Goal: Task Accomplishment & Management: Use online tool/utility

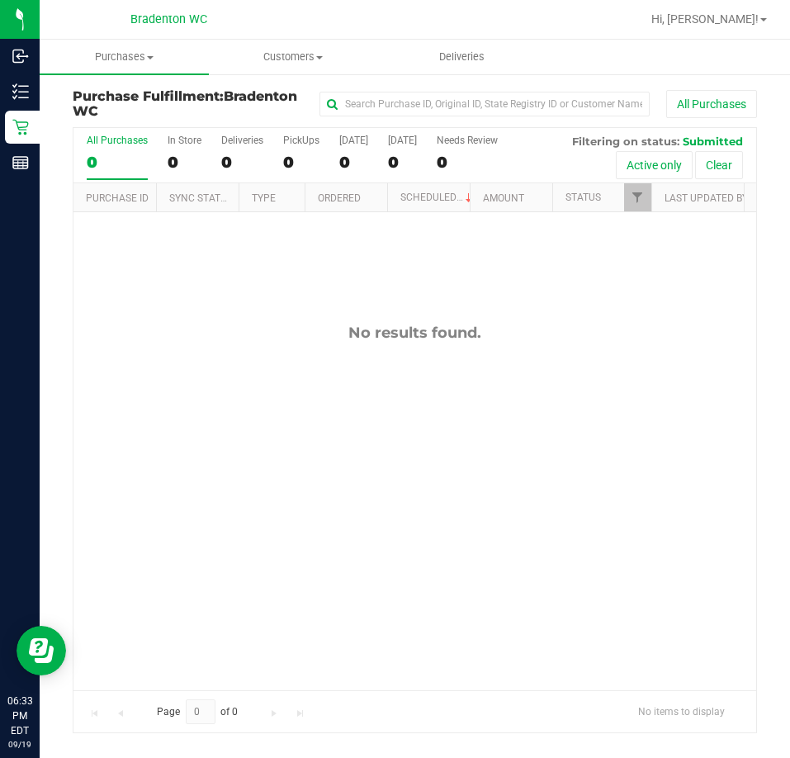
click at [324, 406] on div "No results found." at bounding box center [414, 506] width 683 height 589
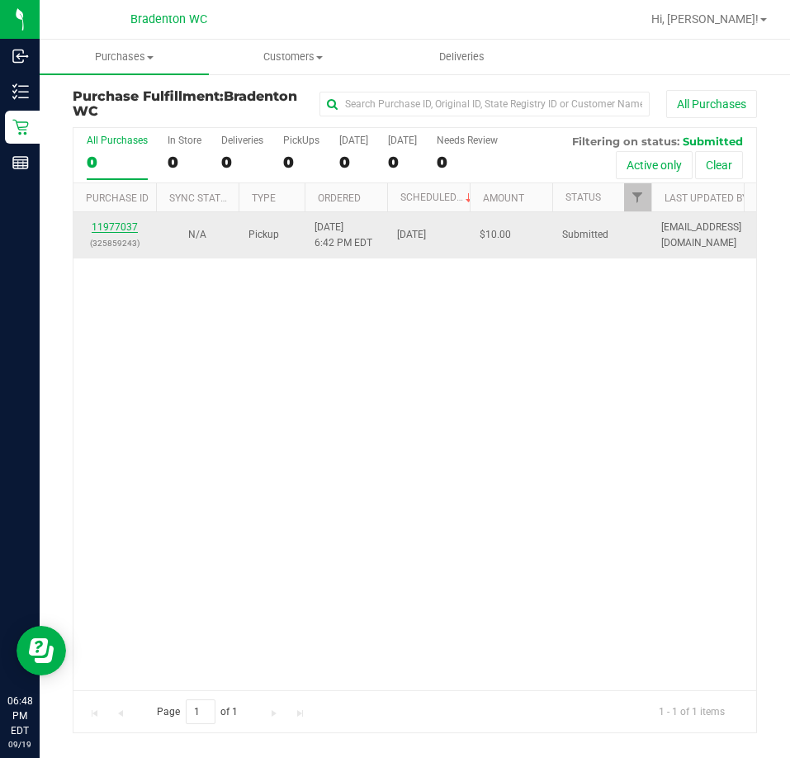
click at [117, 226] on link "11977037" at bounding box center [115, 227] width 46 height 12
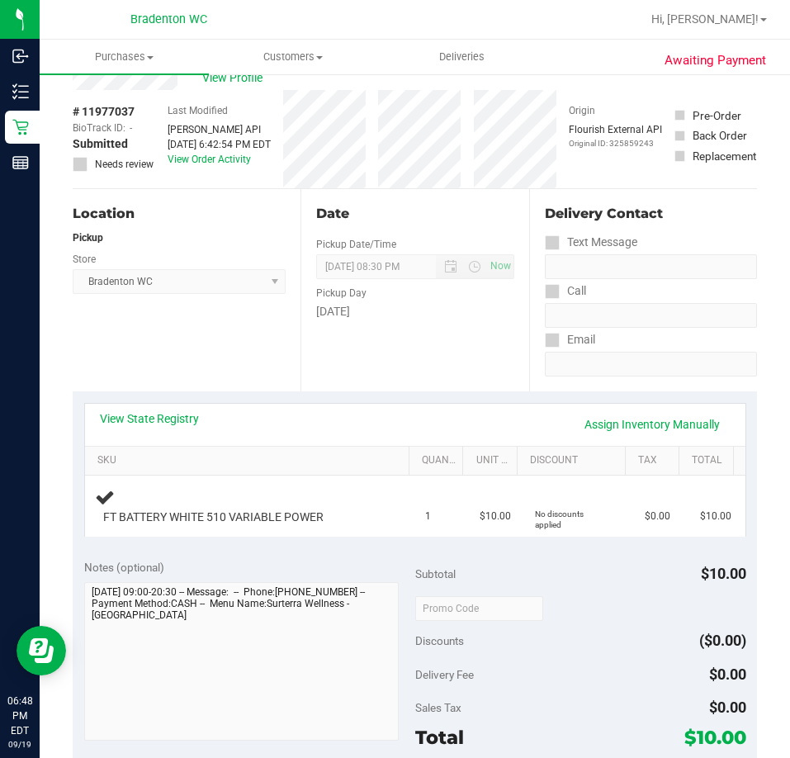
scroll to position [61, 0]
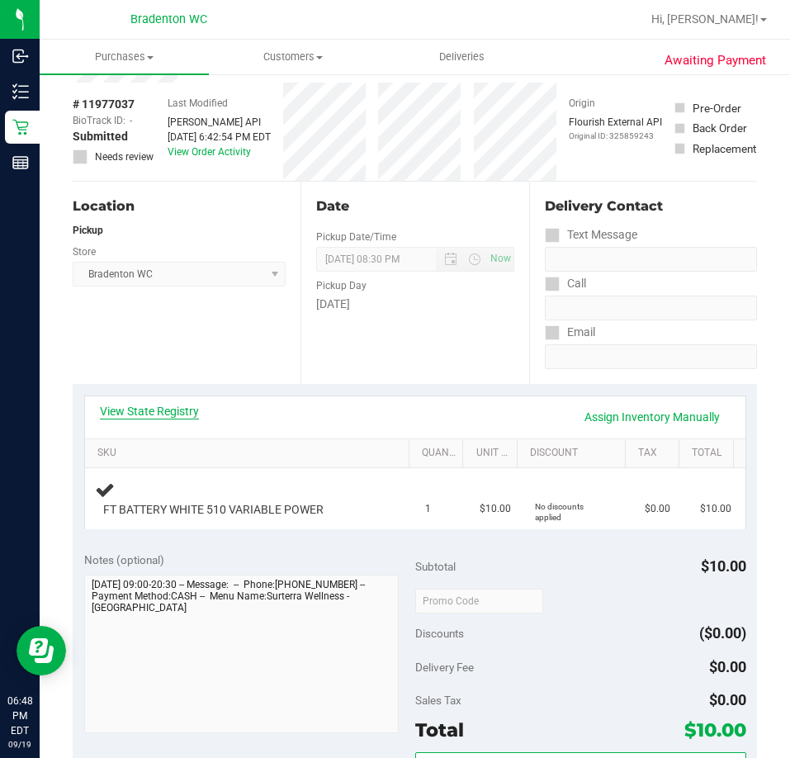
click at [168, 411] on link "View State Registry" at bounding box center [149, 411] width 99 height 17
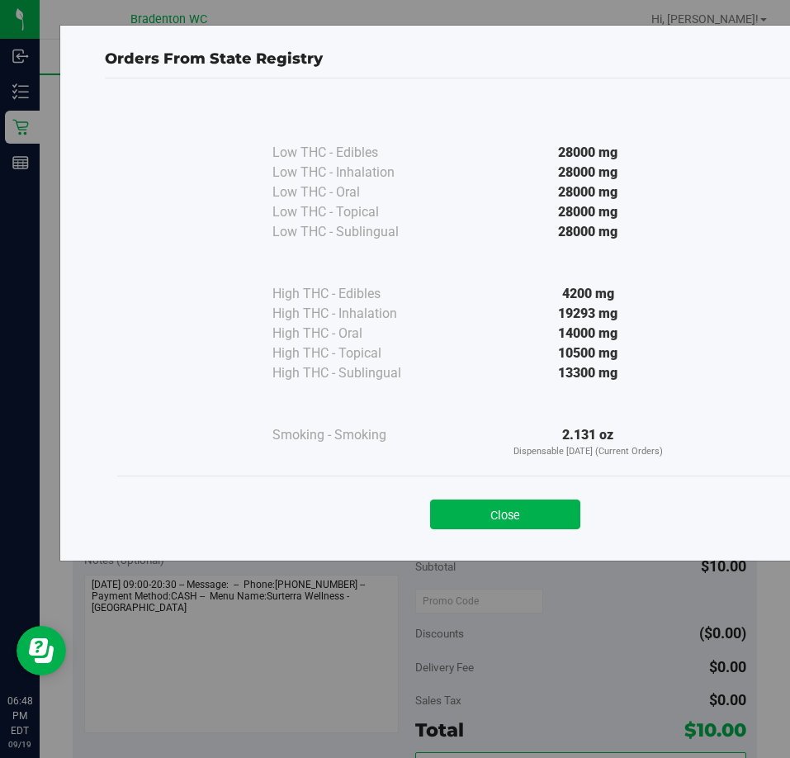
click at [520, 543] on div "Low THC - Edibles 28000 mg Low THC - Inhalation" at bounding box center [505, 311] width 801 height 467
click at [485, 524] on button "Close" at bounding box center [505, 515] width 150 height 30
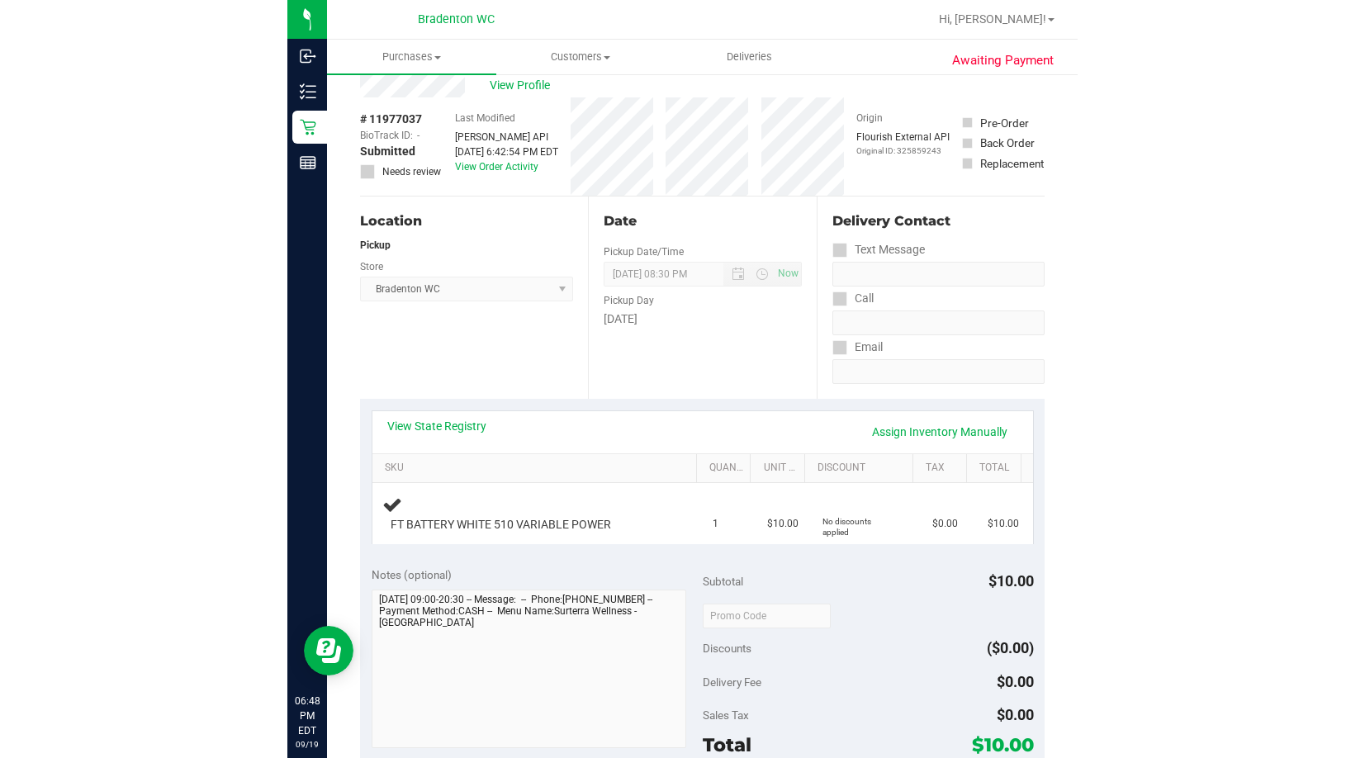
scroll to position [0, 0]
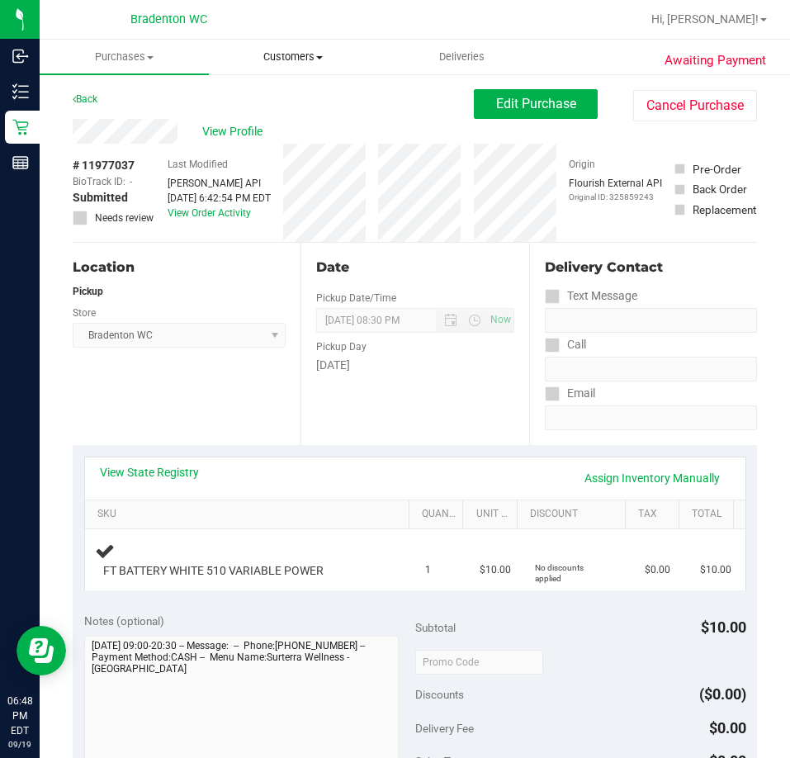
click at [287, 51] on span "Customers" at bounding box center [294, 57] width 168 height 15
click at [272, 102] on span "All customers" at bounding box center [268, 99] width 119 height 14
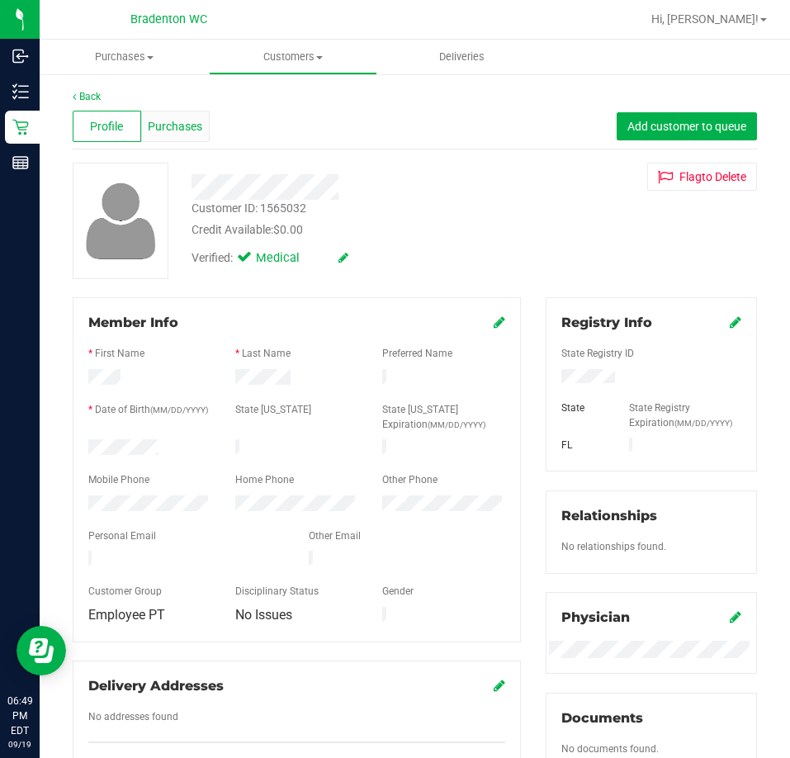
click at [173, 126] on span "Purchases" at bounding box center [175, 126] width 55 height 17
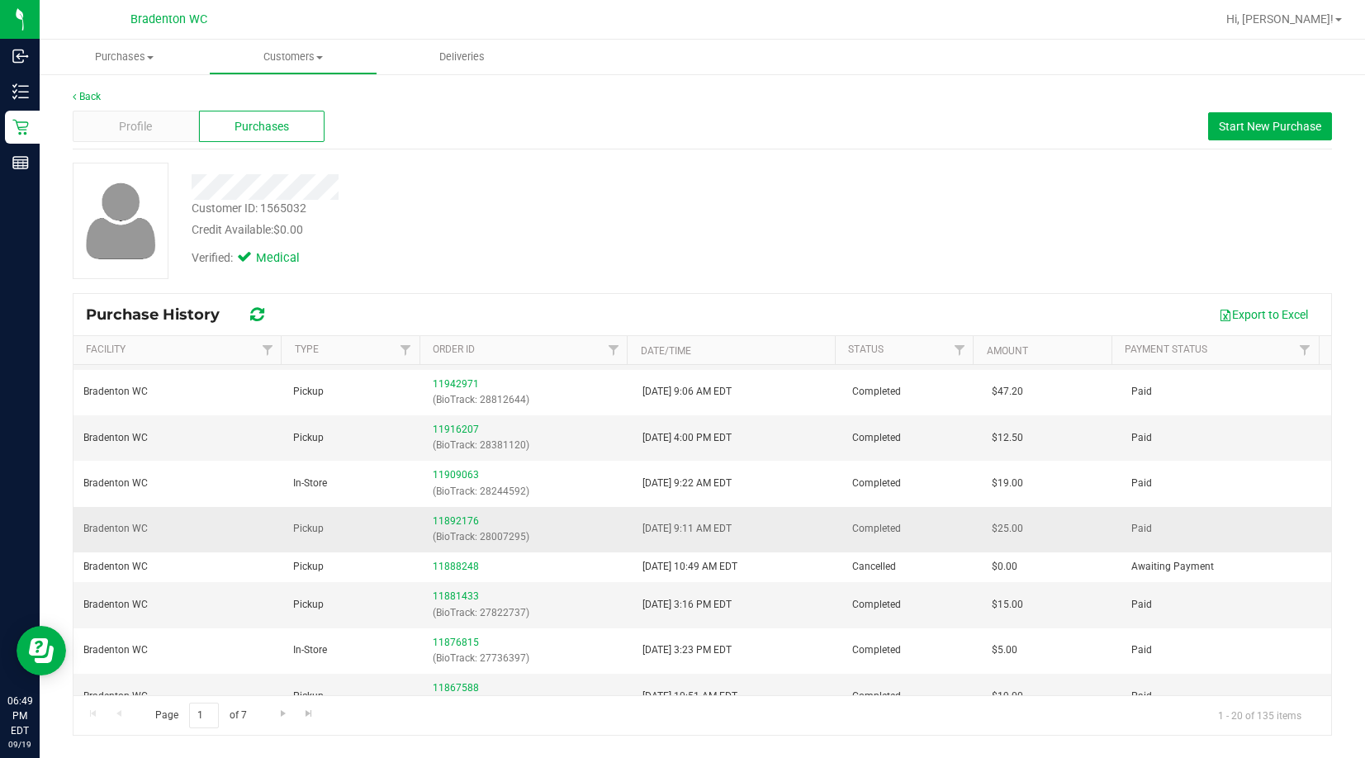
scroll to position [165, 0]
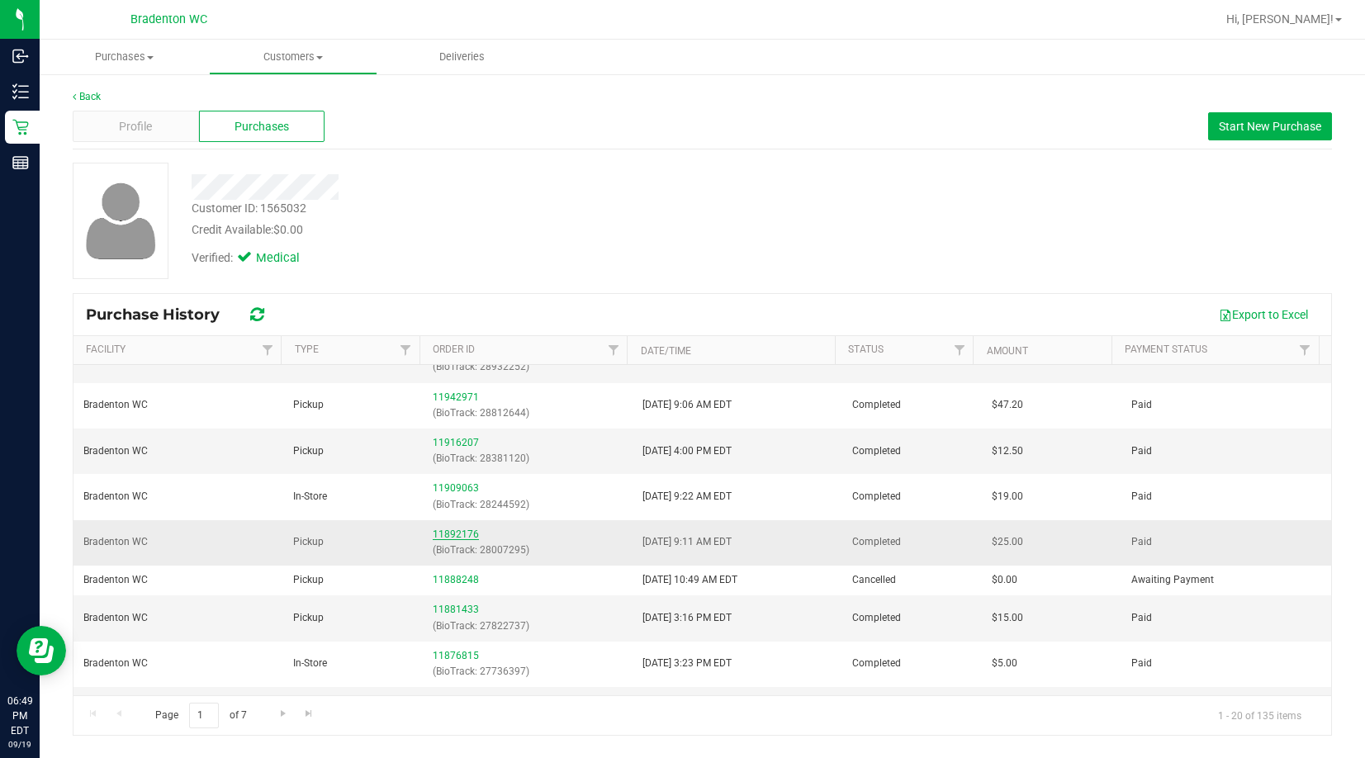
click at [455, 538] on link "11892176" at bounding box center [456, 535] width 46 height 12
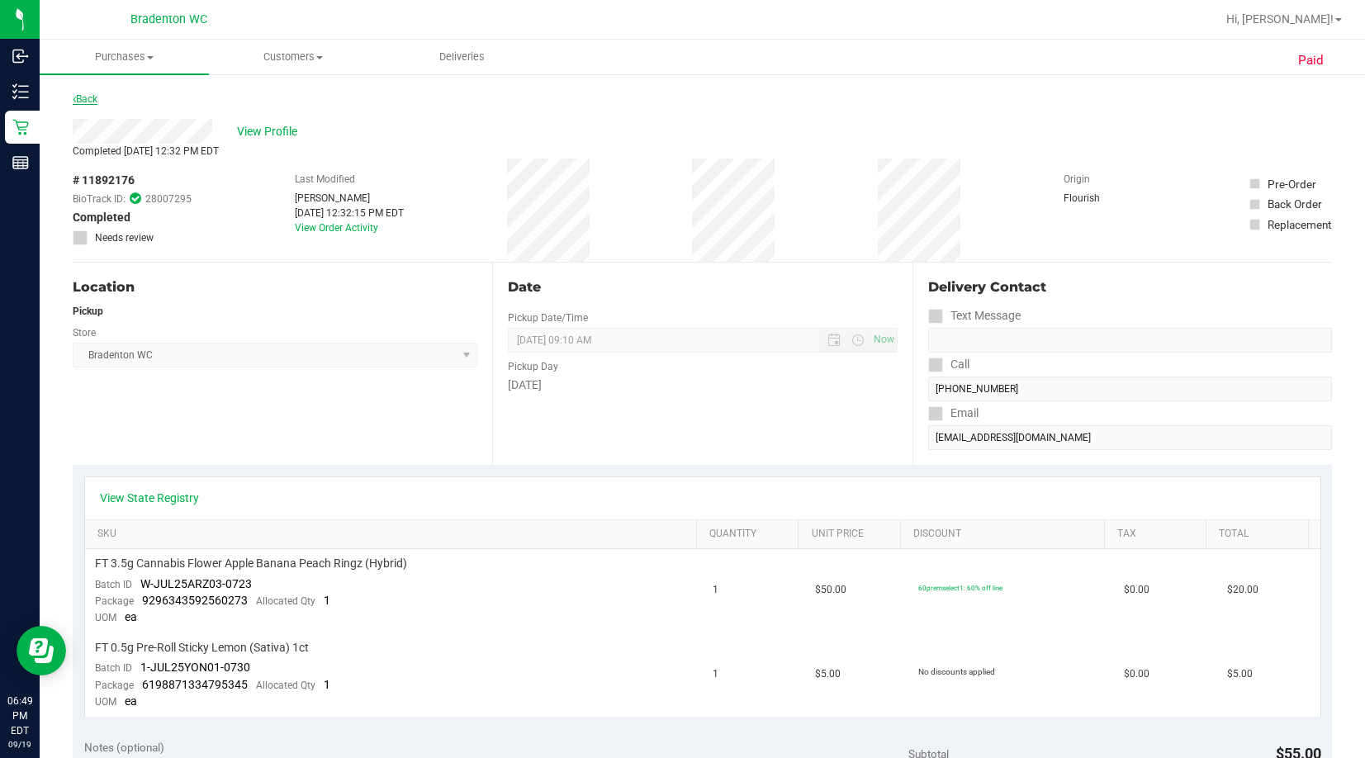
click at [79, 95] on link "Back" at bounding box center [85, 99] width 25 height 12
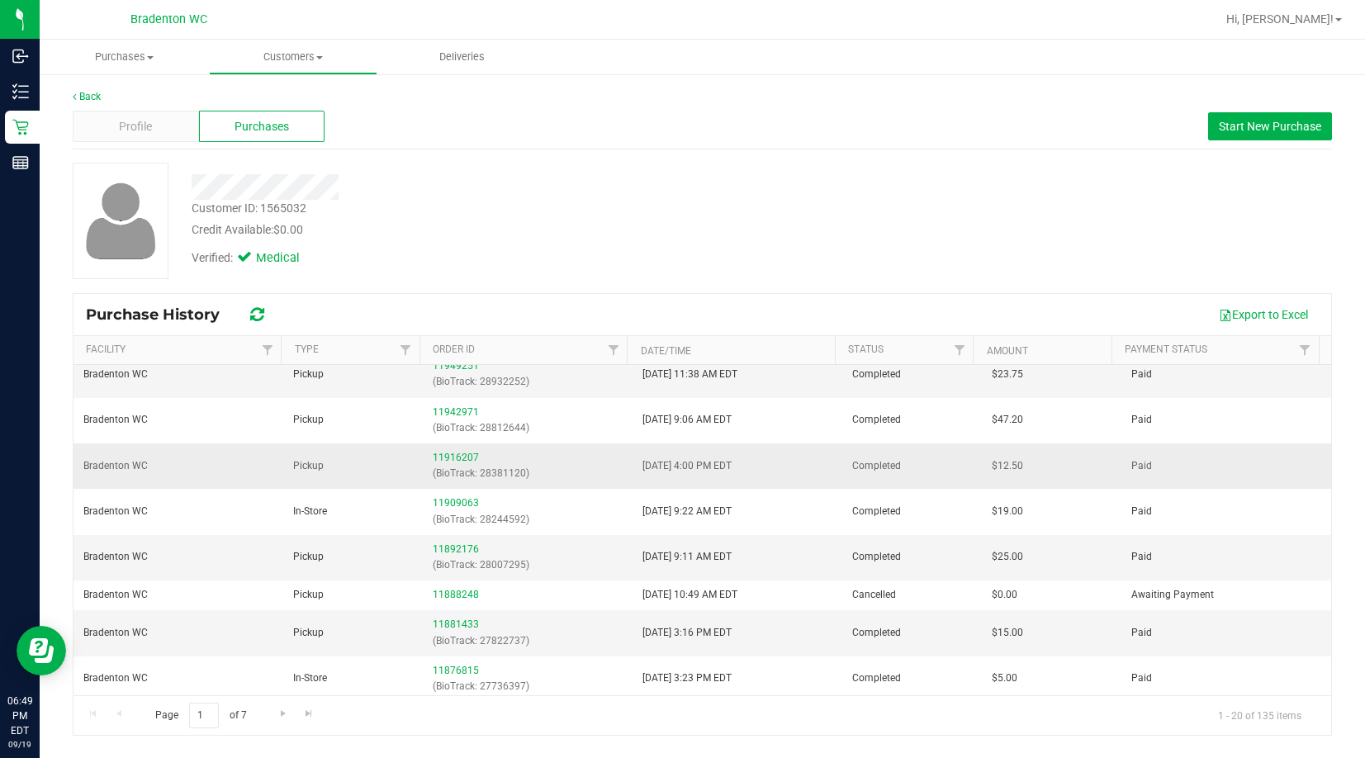
scroll to position [165, 0]
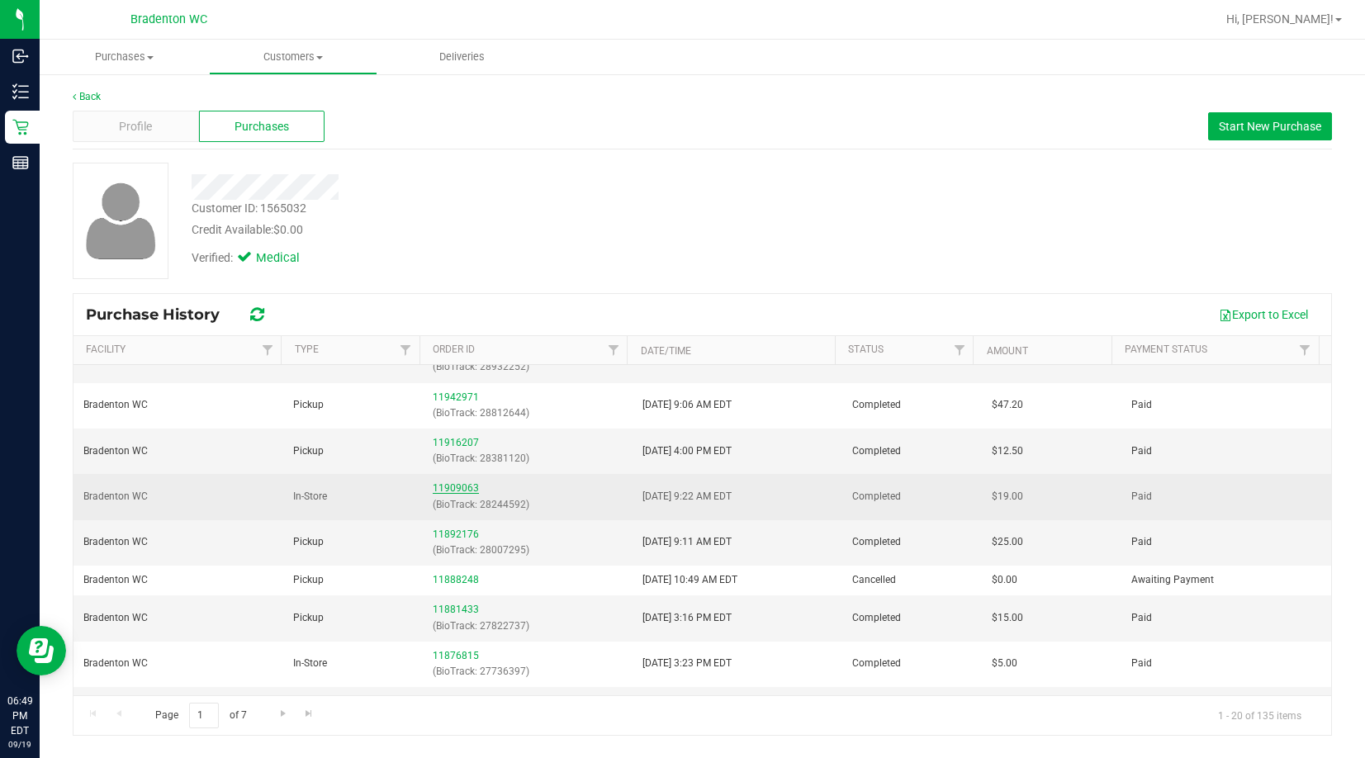
click at [443, 486] on link "11909063" at bounding box center [456, 488] width 46 height 12
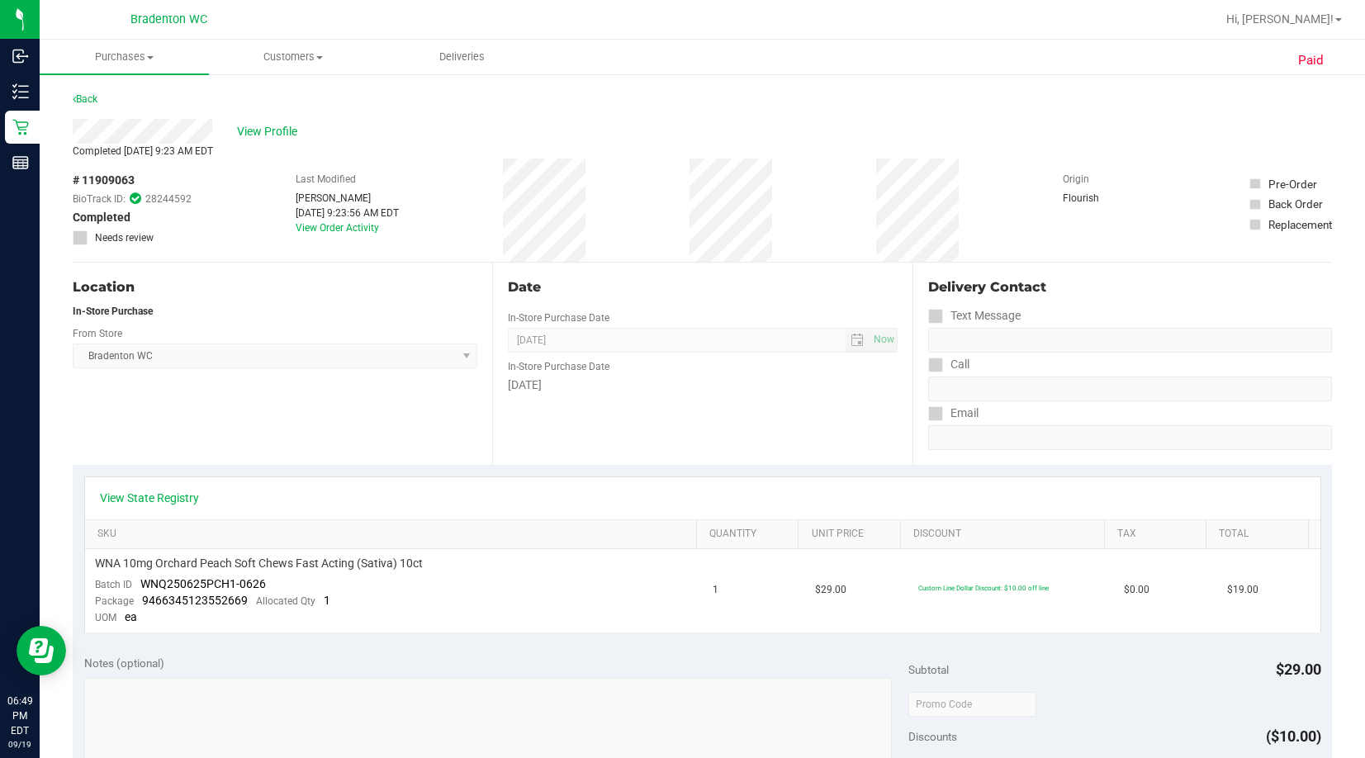
click at [66, 93] on div "Paid Back View Profile Completed Sep 6, 2025 9:23 AM EDT # 11909063 BioTrack ID…" at bounding box center [702, 716] width 1325 height 1287
click at [89, 102] on link "Back" at bounding box center [85, 99] width 25 height 12
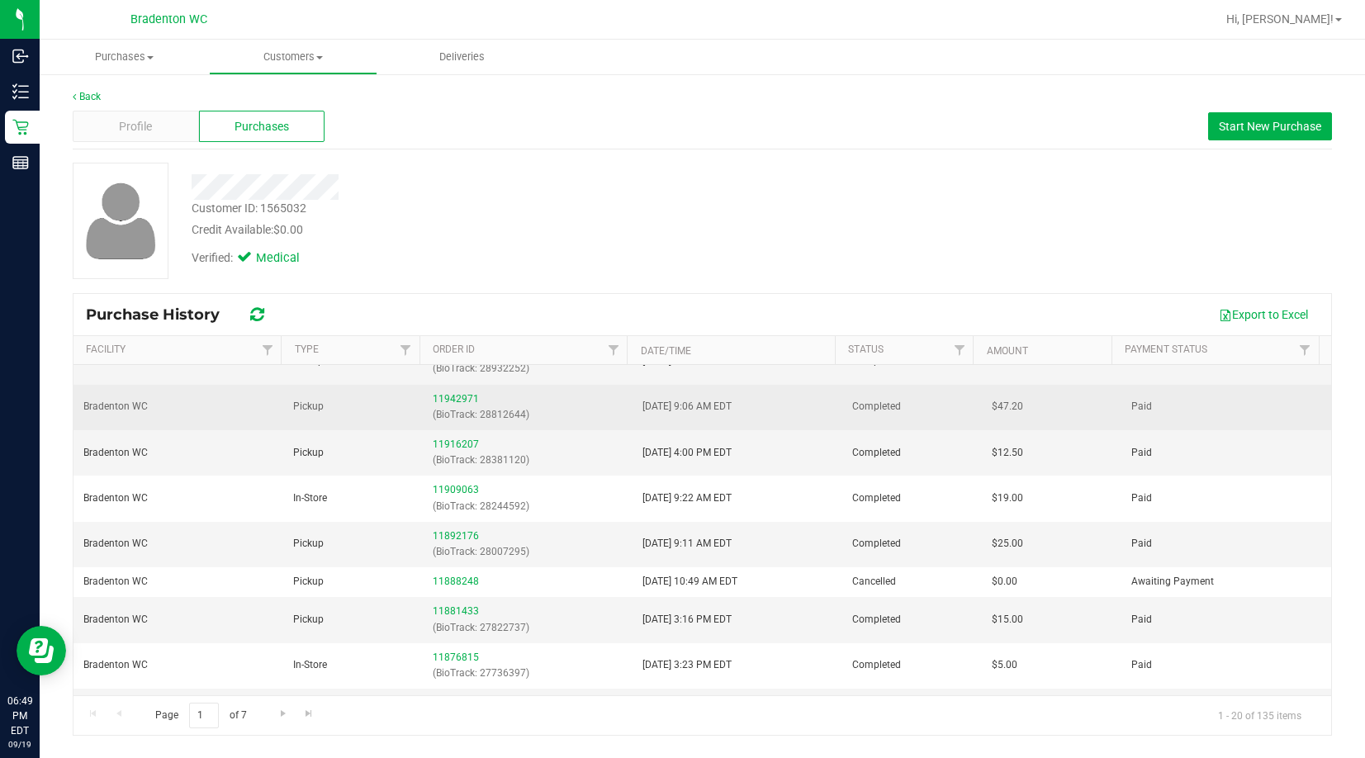
scroll to position [165, 0]
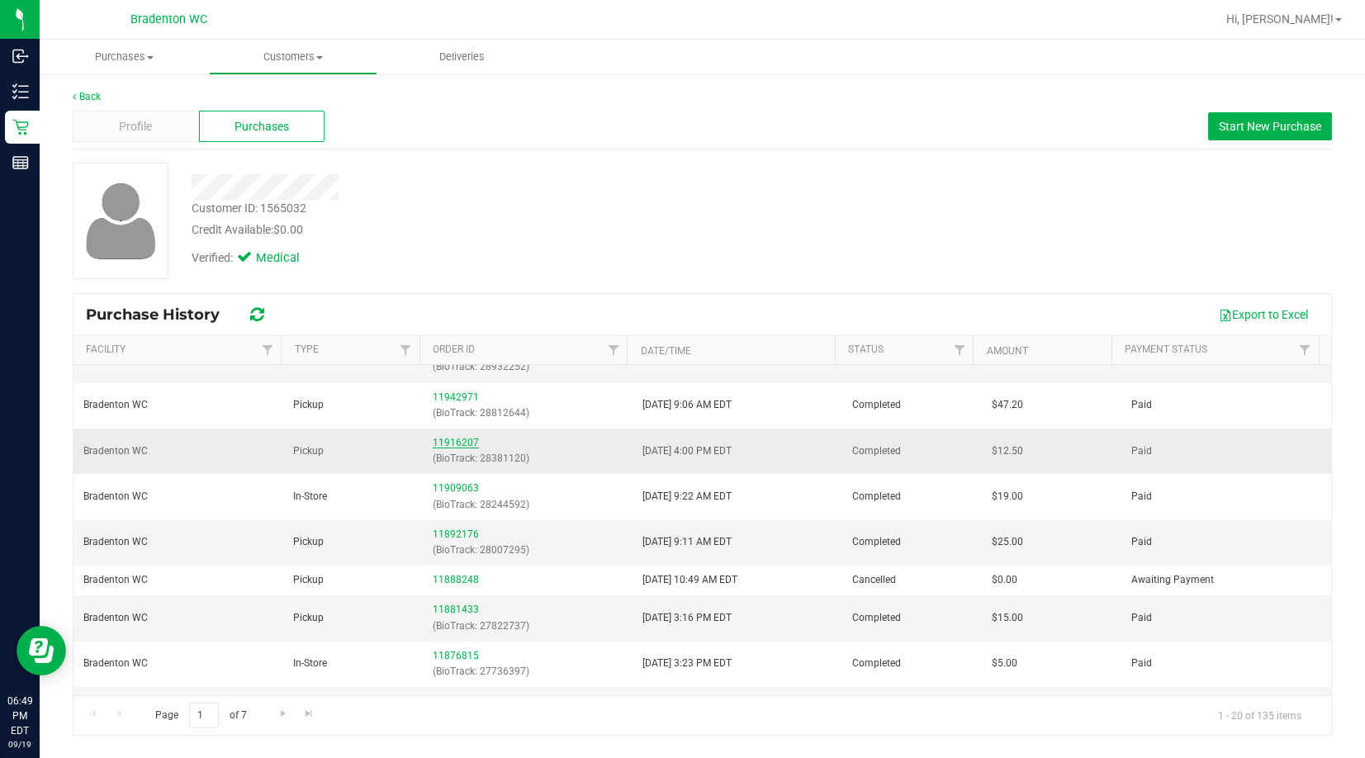
click at [451, 444] on link "11916207" at bounding box center [456, 443] width 46 height 12
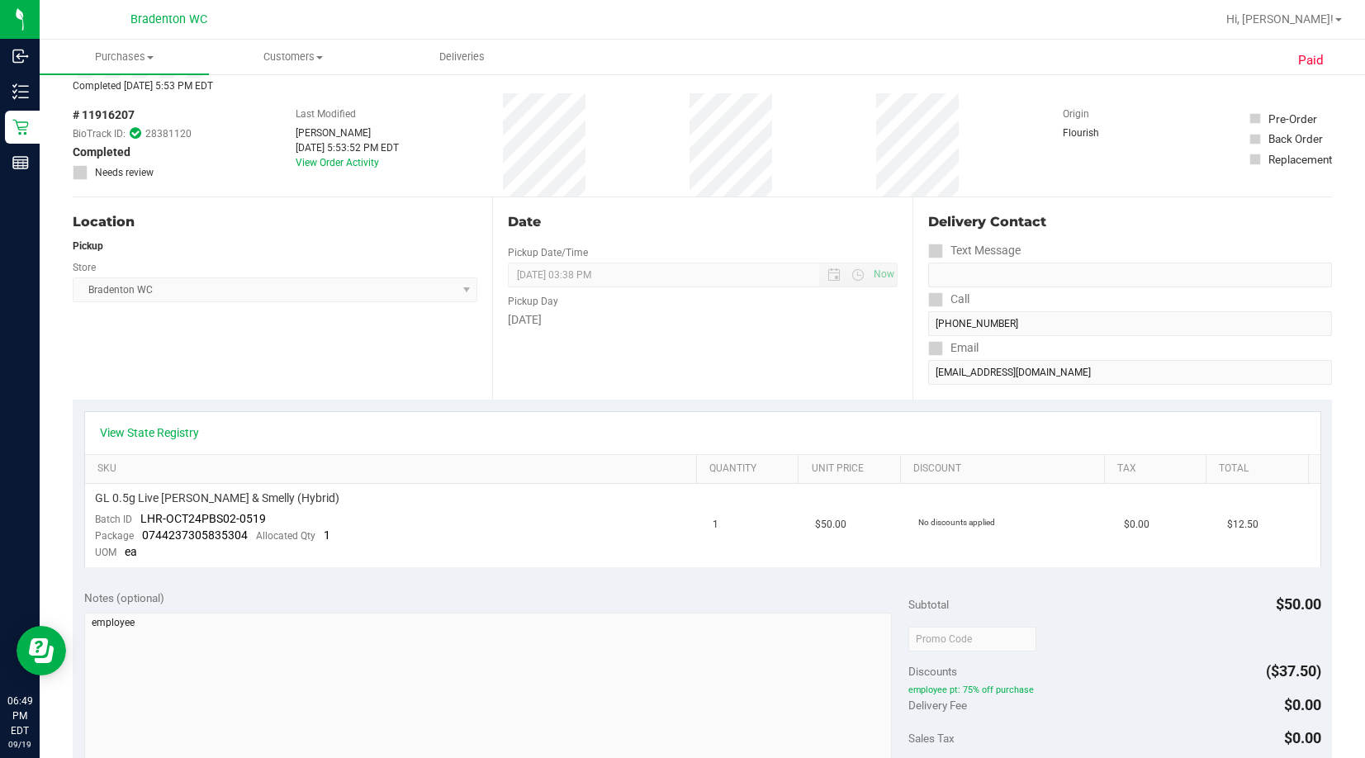
scroll to position [165, 0]
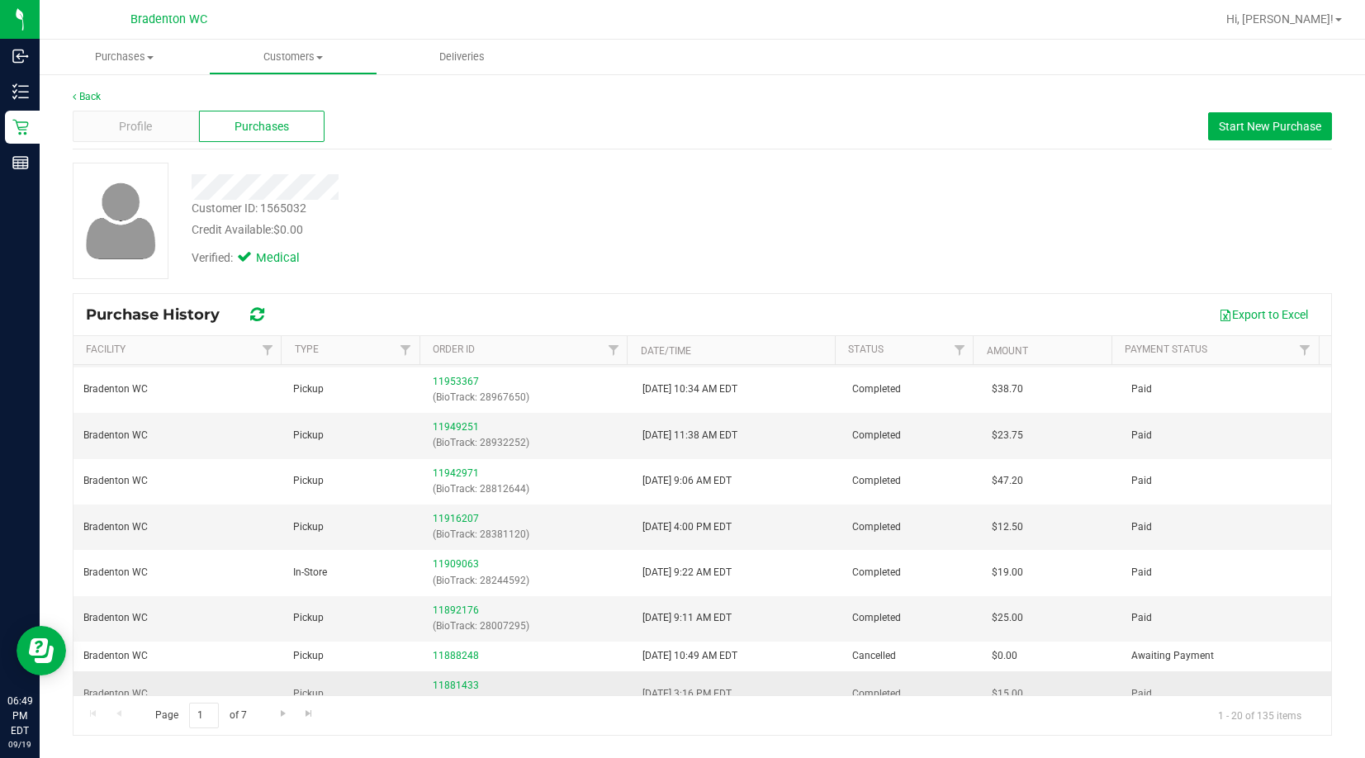
scroll to position [83, 0]
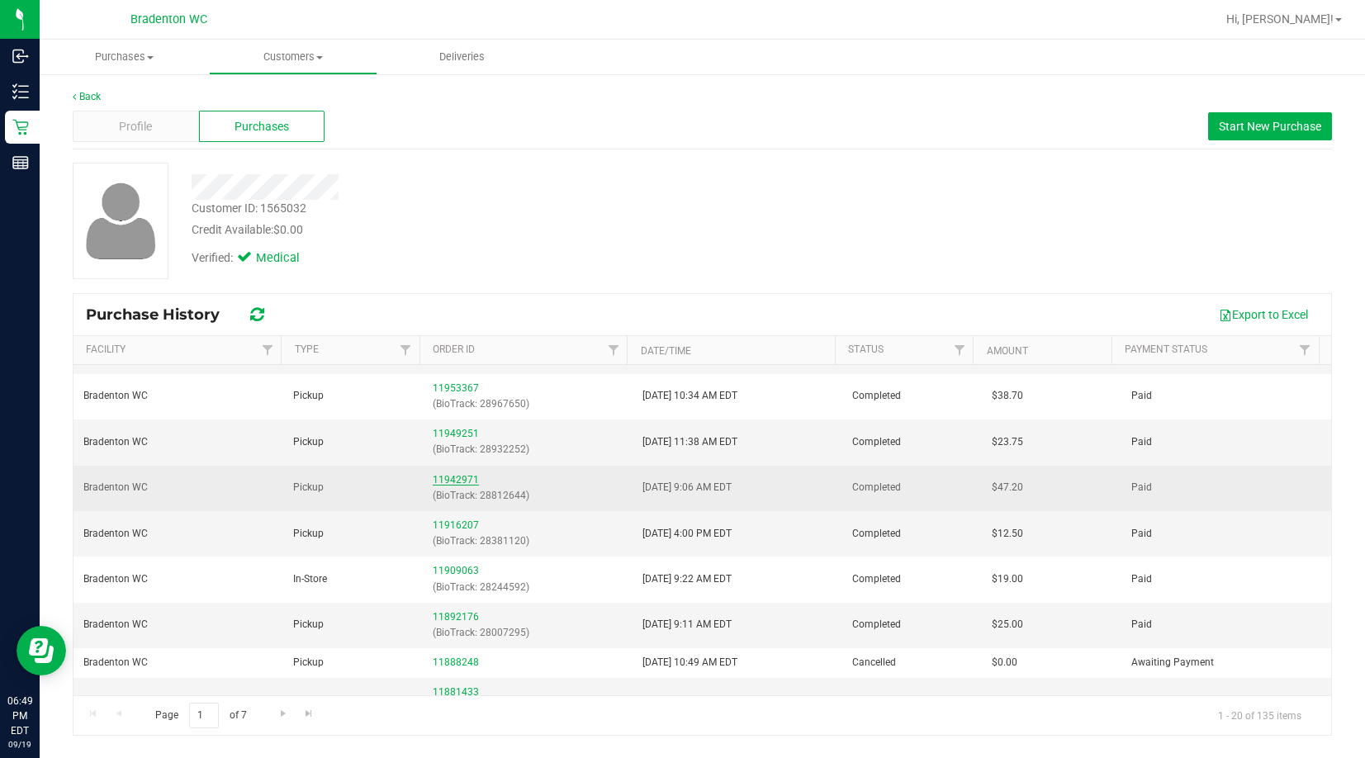
click at [443, 482] on link "11942971" at bounding box center [456, 480] width 46 height 12
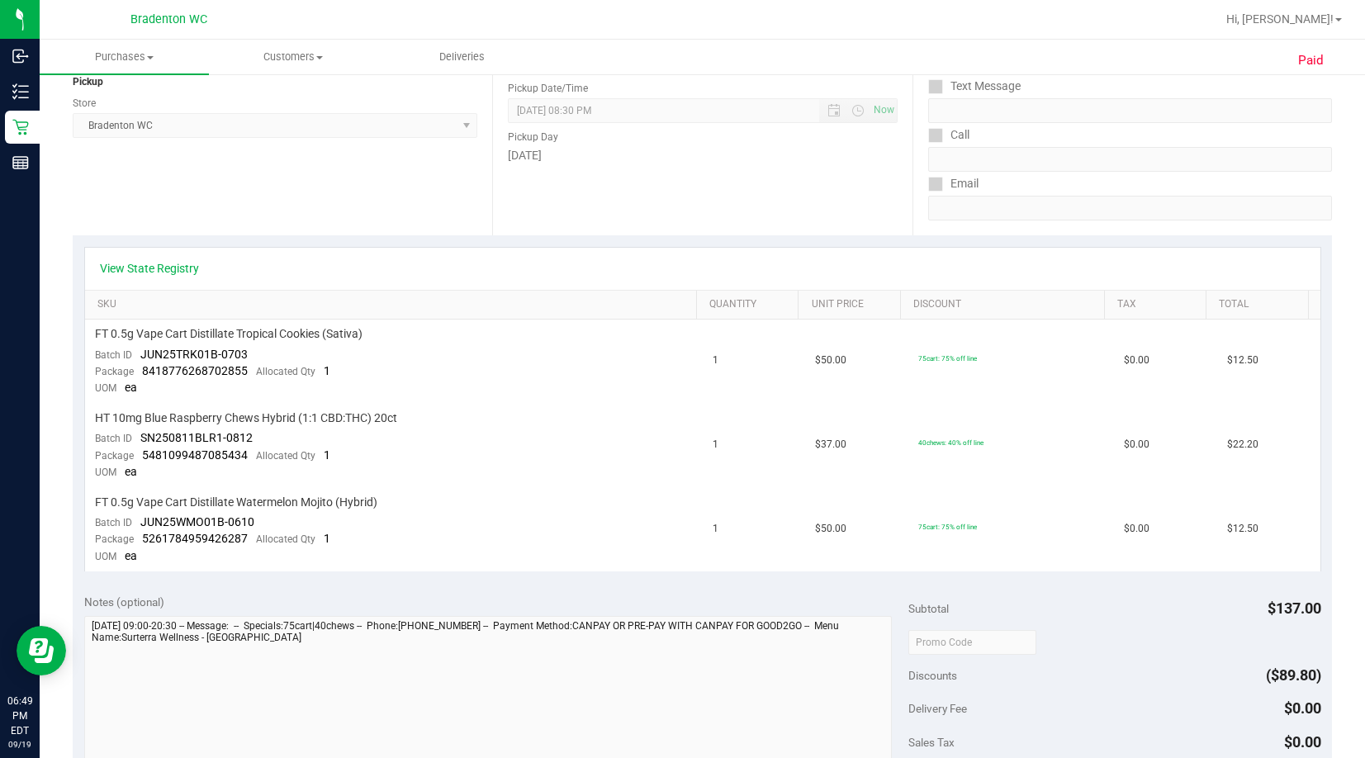
scroll to position [83, 0]
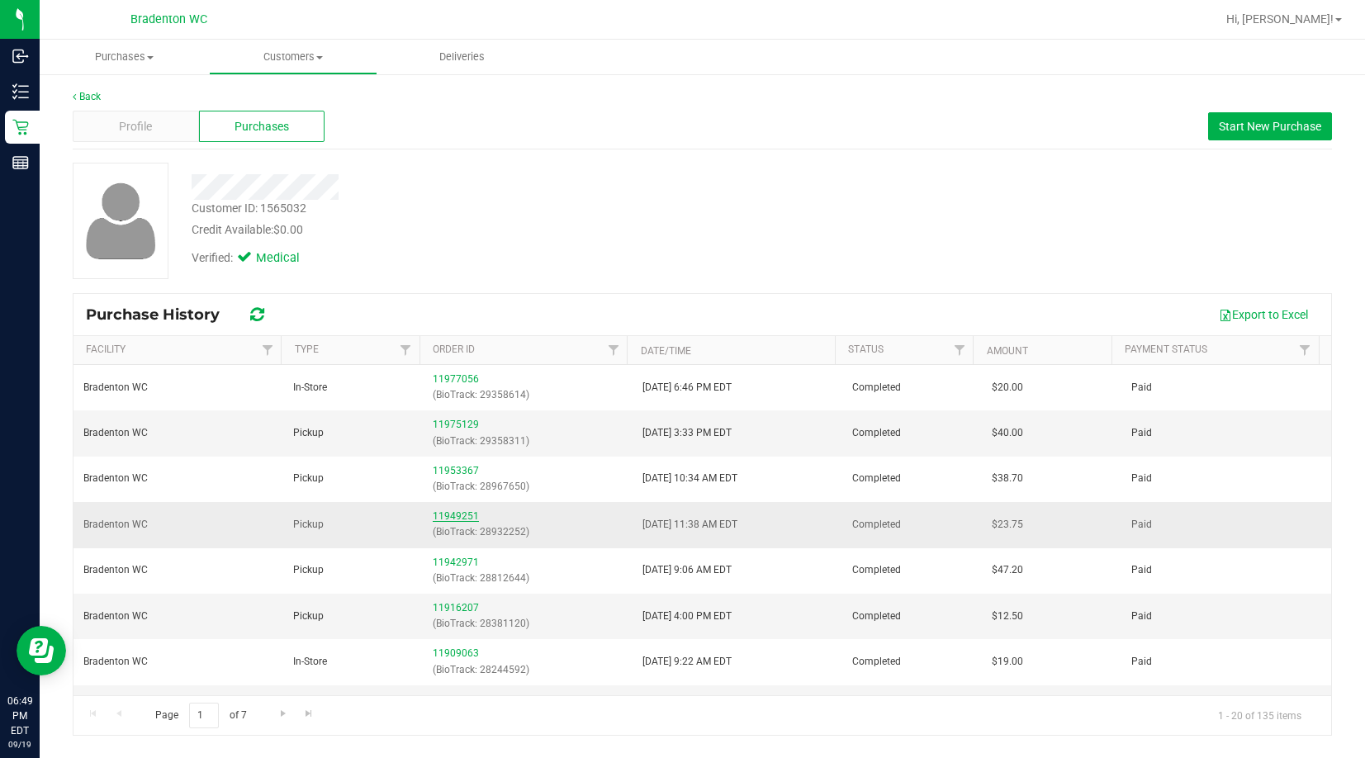
click at [442, 520] on link "11949251" at bounding box center [456, 516] width 46 height 12
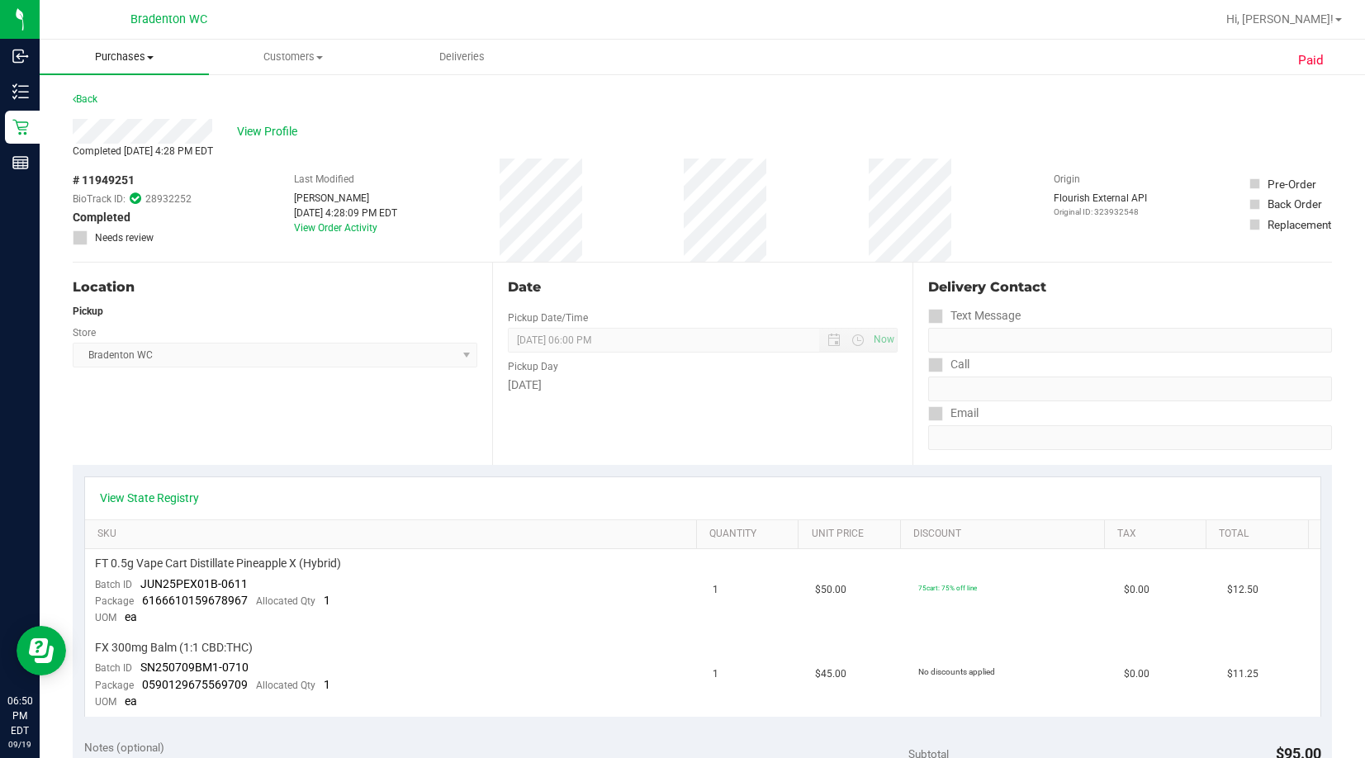
click at [114, 71] on uib-tab-heading "Purchases Summary of purchases Fulfillment All purchases" at bounding box center [124, 57] width 169 height 35
click at [111, 121] on span "Fulfillment" at bounding box center [91, 119] width 102 height 14
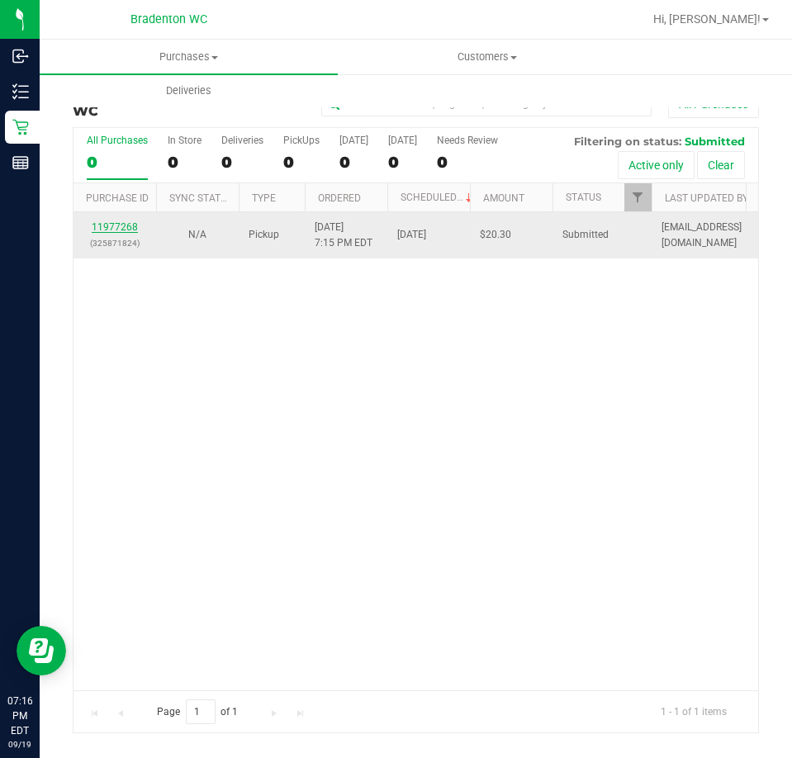
click at [122, 229] on link "11977268" at bounding box center [115, 227] width 46 height 12
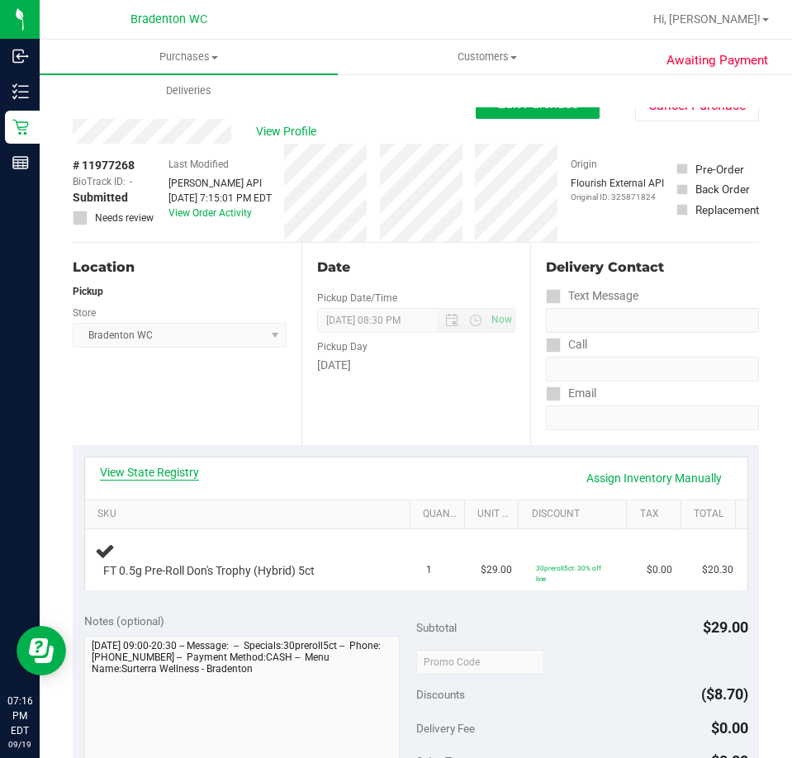
click at [168, 476] on link "View State Registry" at bounding box center [149, 472] width 99 height 17
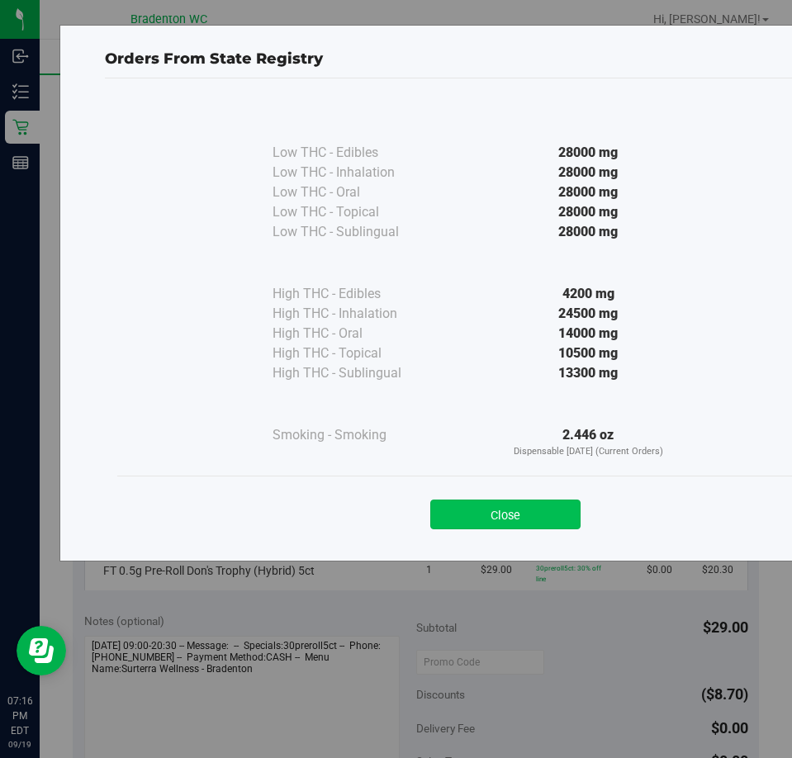
click at [534, 524] on button "Close" at bounding box center [505, 515] width 150 height 30
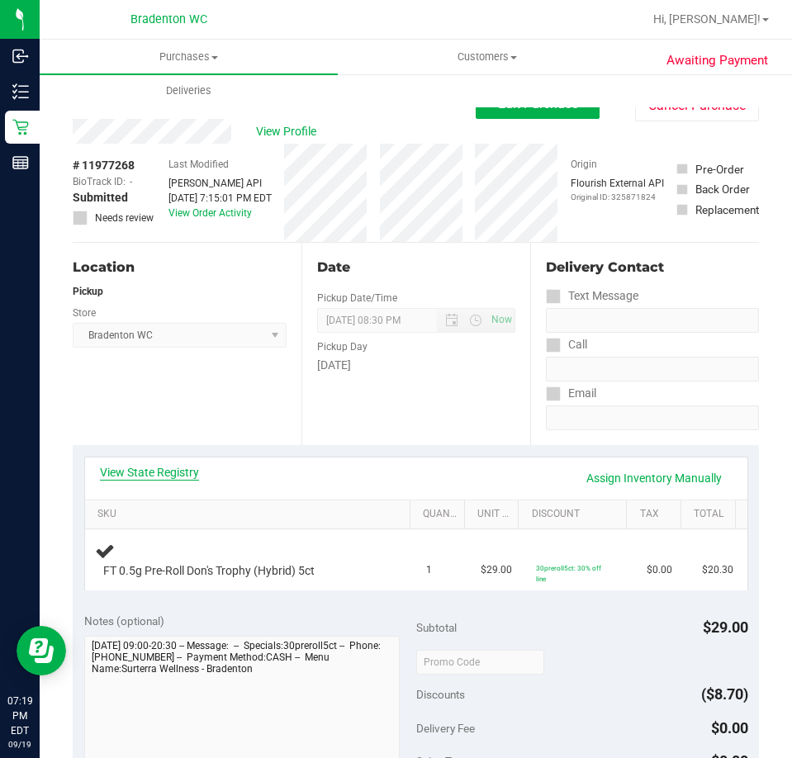
click at [187, 470] on link "View State Registry" at bounding box center [149, 472] width 99 height 17
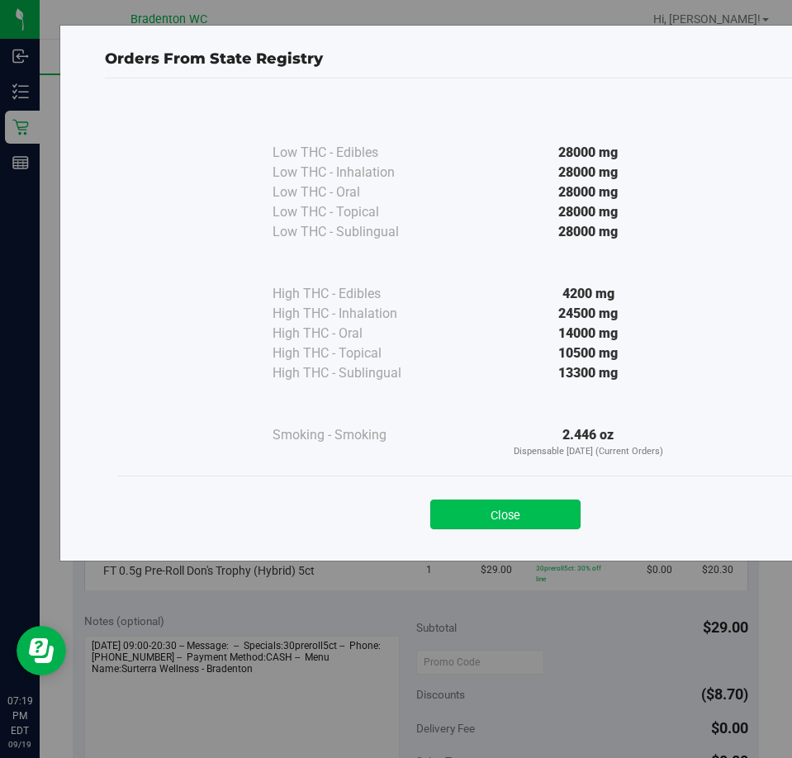
click at [495, 516] on button "Close" at bounding box center [505, 515] width 150 height 30
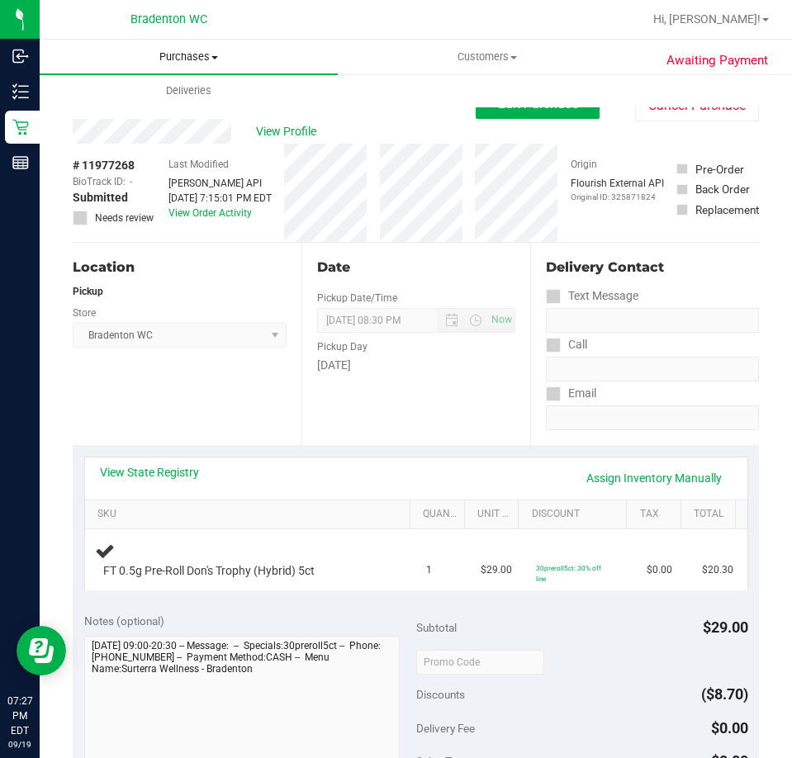
click at [197, 59] on span "Purchases" at bounding box center [189, 57] width 298 height 15
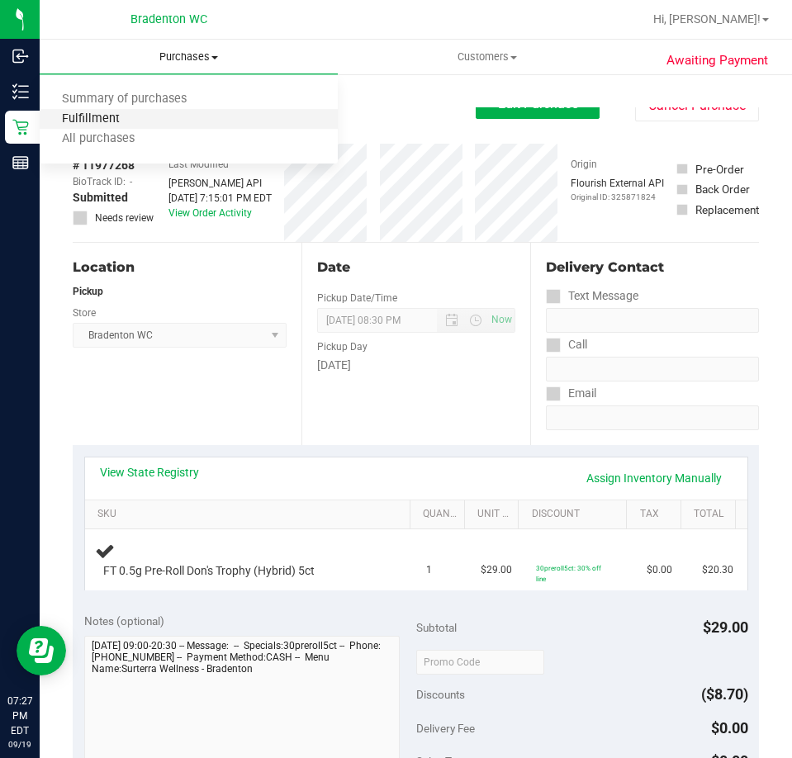
click at [135, 116] on span "Fulfillment" at bounding box center [91, 119] width 102 height 14
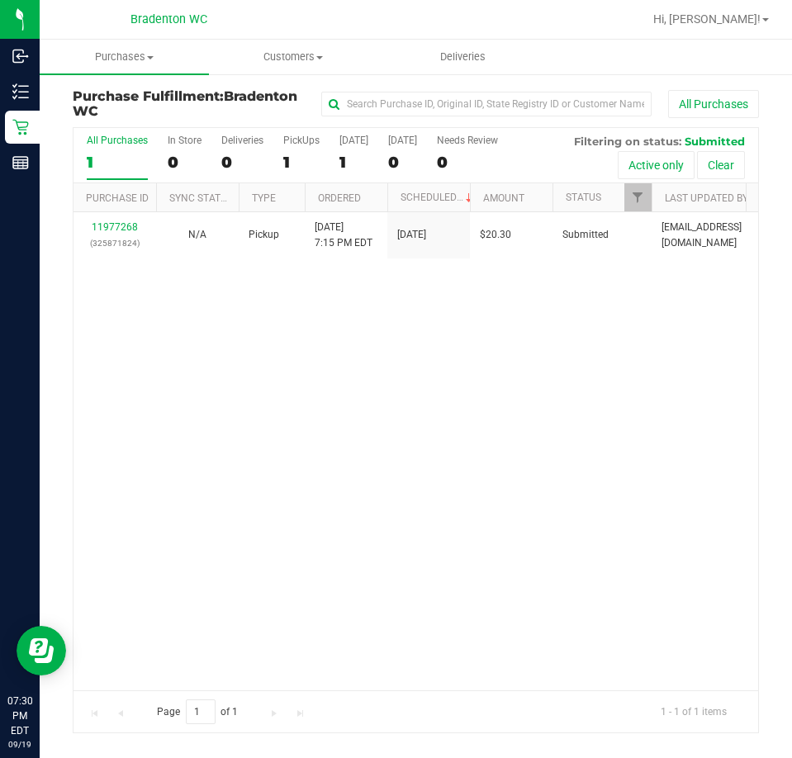
click at [253, 398] on div "11977268 (325871824) N/A Pickup 9/19/2025 7:15 PM EDT 9/19/2025 $20.30 Submitte…" at bounding box center [415, 450] width 685 height 477
click at [248, 376] on div "11977268 (325871824) N/A Pickup 9/19/2025 7:15 PM EDT 9/19/2025 $20.30 Submitte…" at bounding box center [415, 450] width 685 height 477
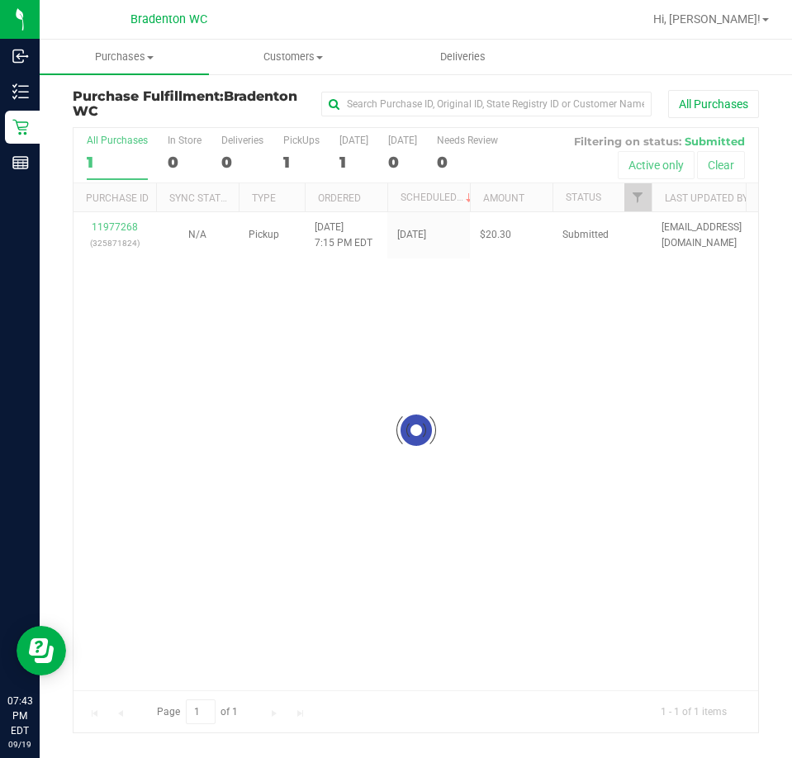
drag, startPoint x: 136, startPoint y: 229, endPoint x: 137, endPoint y: 238, distance: 9.1
click at [136, 229] on div at bounding box center [415, 430] width 685 height 604
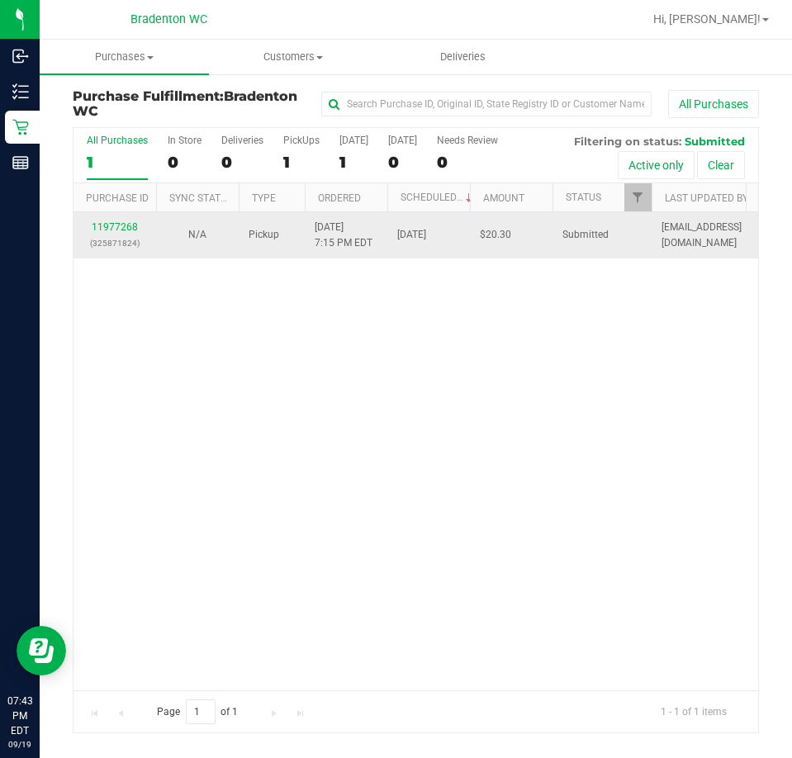
click at [100, 234] on div "11977268 (325871824)" at bounding box center [114, 235] width 63 height 31
click at [110, 216] on td "11977268 (325871824)" at bounding box center [114, 234] width 83 height 45
click at [110, 218] on td "11977268 (325871824)" at bounding box center [114, 234] width 83 height 45
click at [110, 230] on link "11977268" at bounding box center [115, 227] width 46 height 12
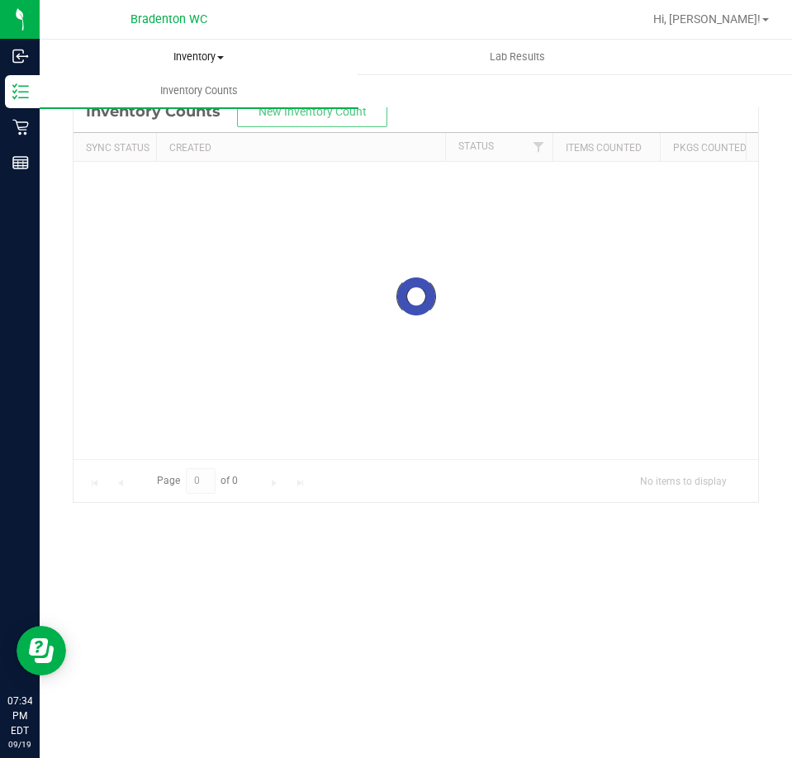
click at [205, 55] on span "Inventory" at bounding box center [198, 57] width 317 height 15
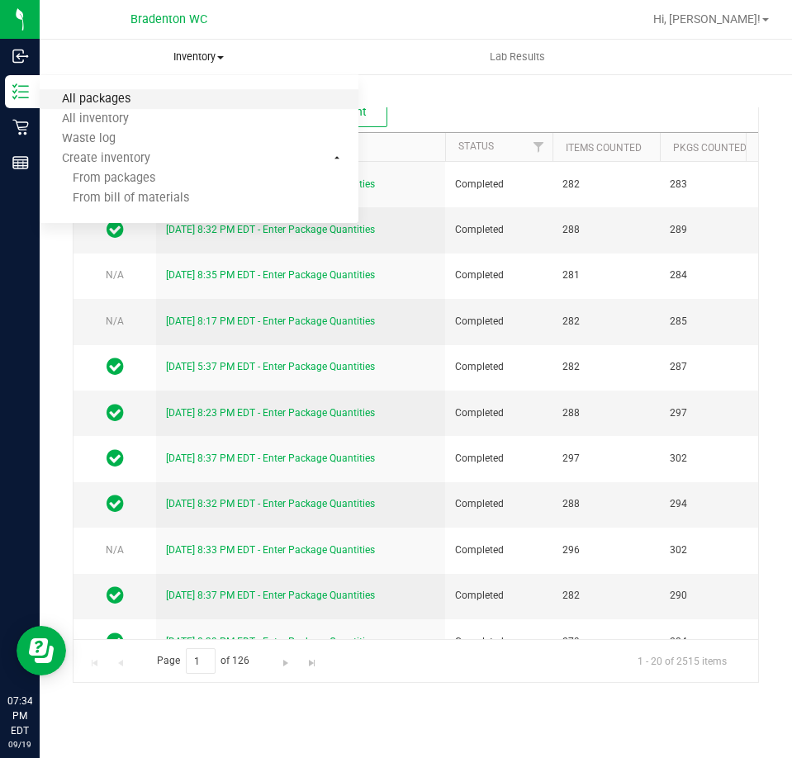
click at [134, 99] on span "All packages" at bounding box center [96, 99] width 113 height 14
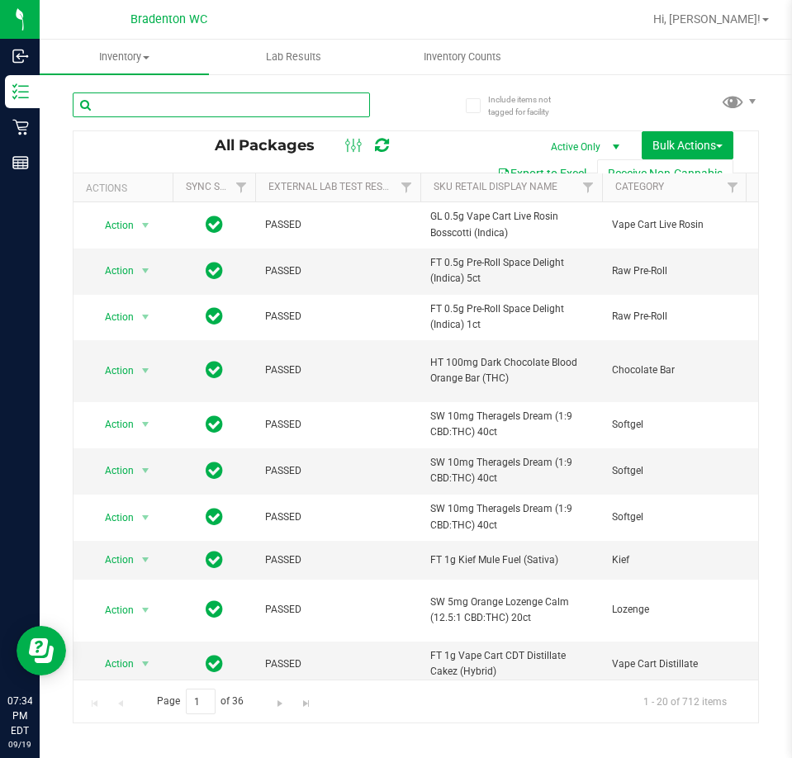
click at [178, 110] on input "text" at bounding box center [221, 104] width 297 height 25
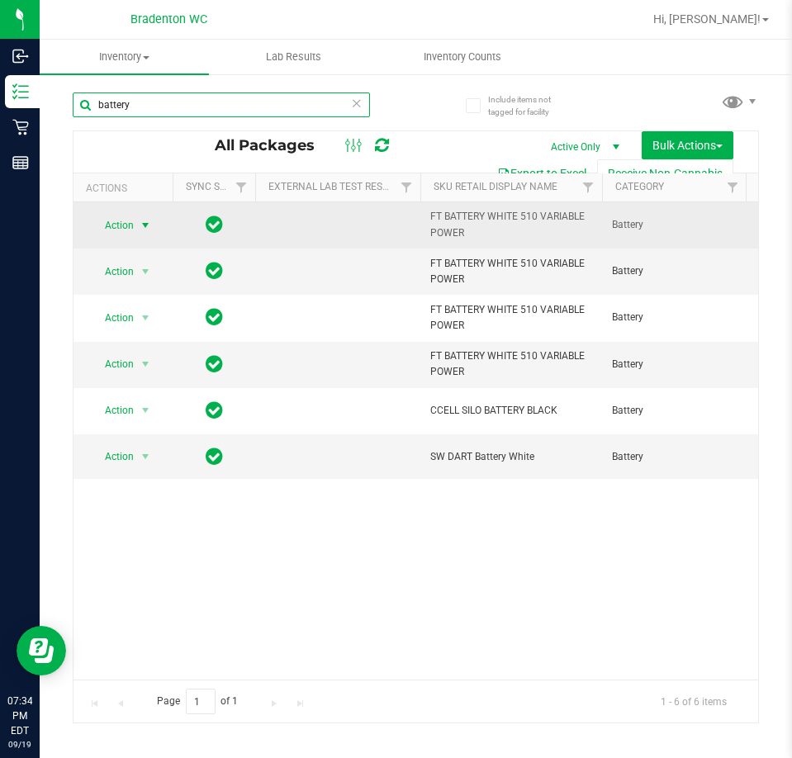
type input "battery"
click at [139, 219] on span "select" at bounding box center [145, 225] width 13 height 13
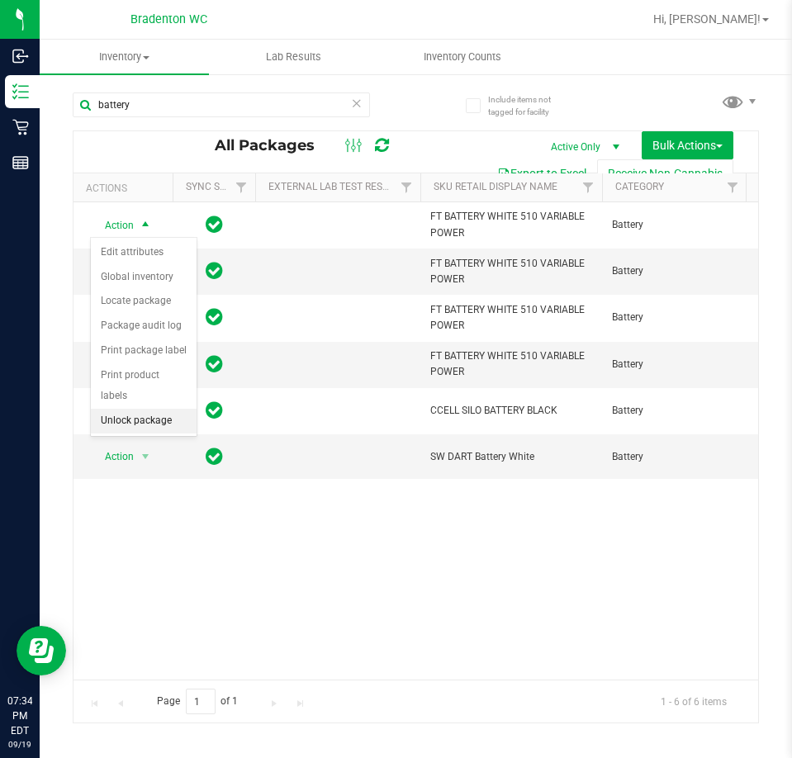
click at [144, 409] on li "Unlock package" at bounding box center [144, 421] width 106 height 25
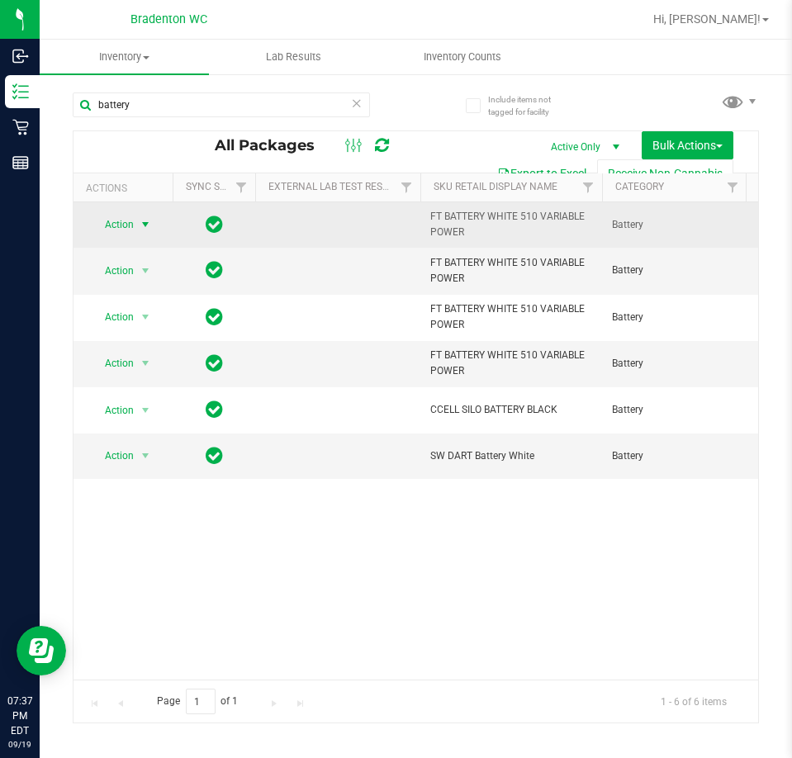
click at [140, 225] on span "select" at bounding box center [145, 224] width 13 height 13
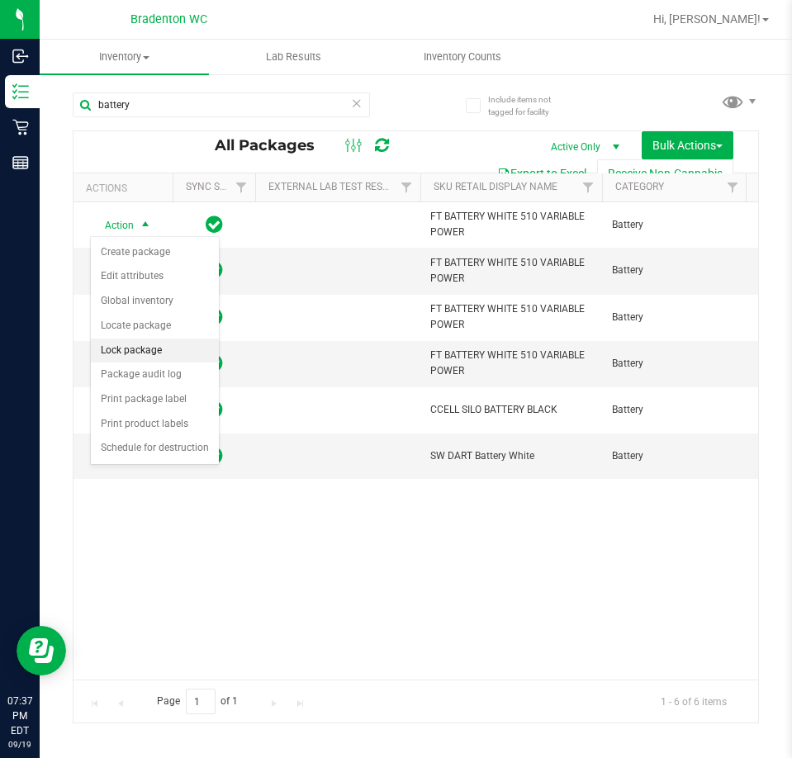
click at [157, 353] on li "Lock package" at bounding box center [155, 351] width 128 height 25
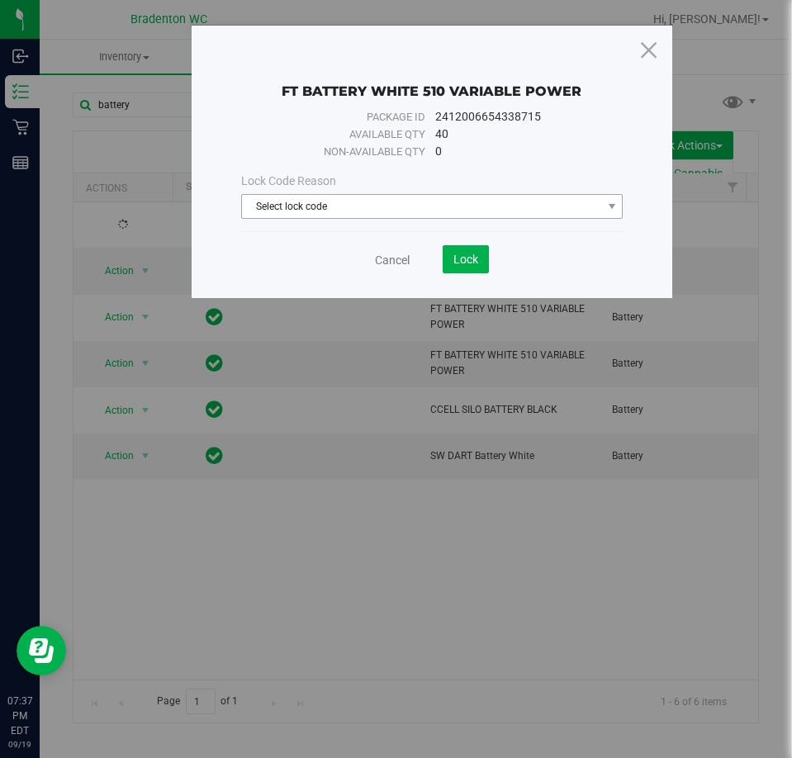
click at [374, 216] on span "Select lock code" at bounding box center [421, 206] width 359 height 23
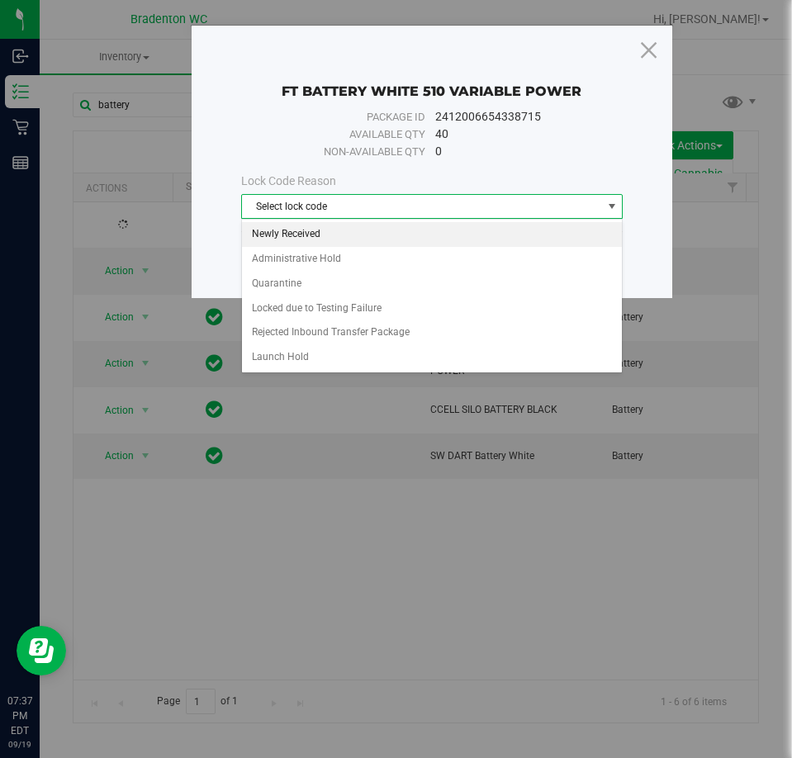
click at [322, 235] on li "Newly Received" at bounding box center [432, 234] width 380 height 25
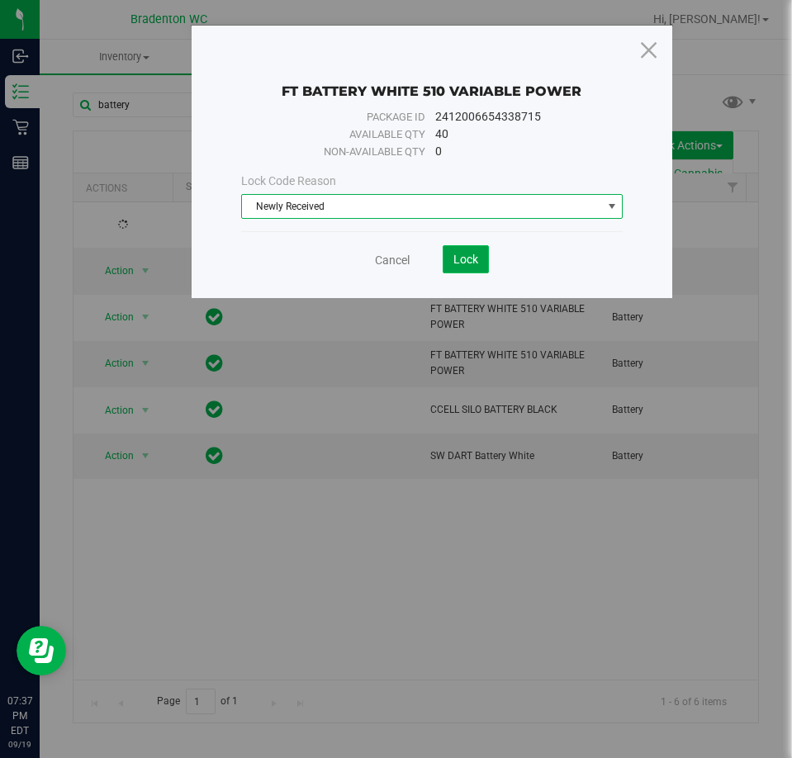
click at [466, 259] on span "Lock" at bounding box center [465, 259] width 25 height 13
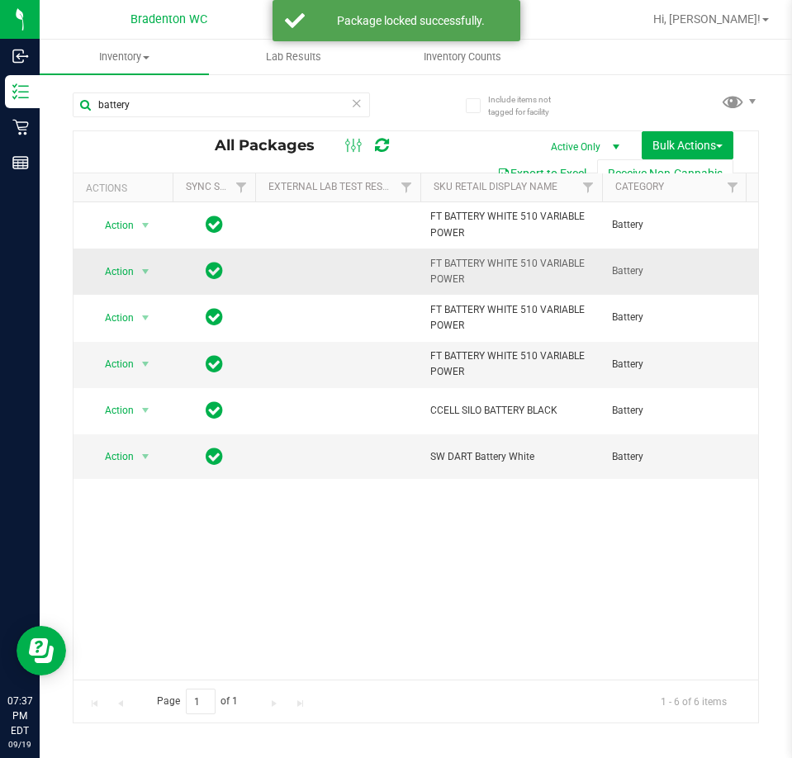
click at [124, 277] on span "Action" at bounding box center [112, 271] width 45 height 23
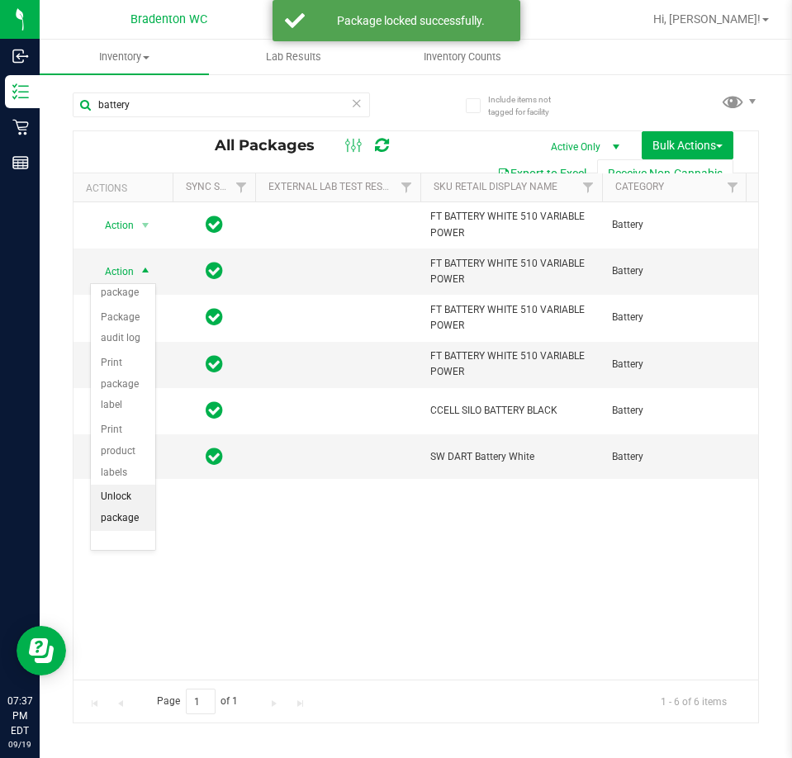
click at [120, 519] on li "Unlock package" at bounding box center [123, 507] width 64 height 45
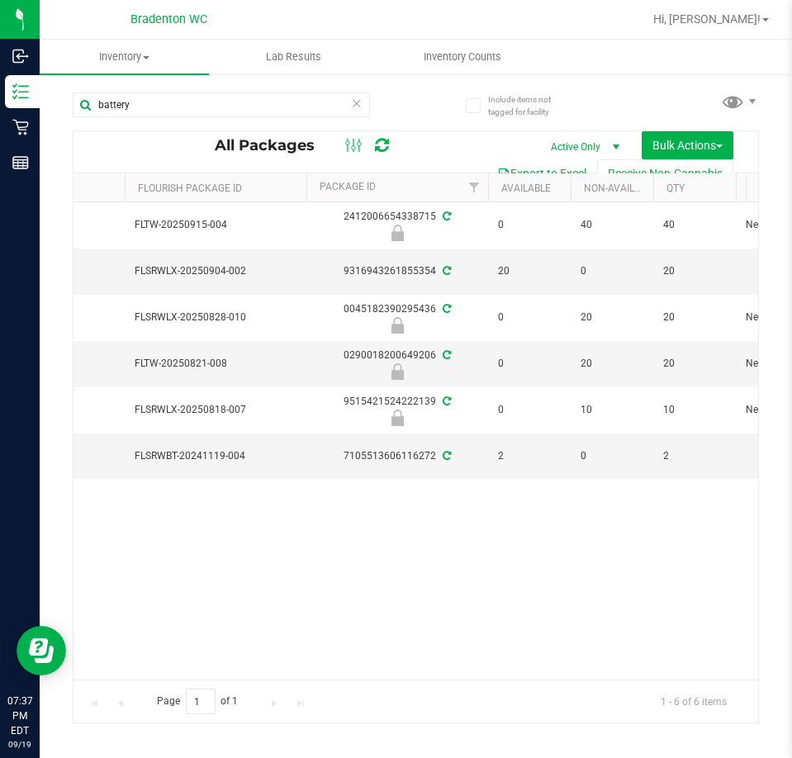
scroll to position [0, 942]
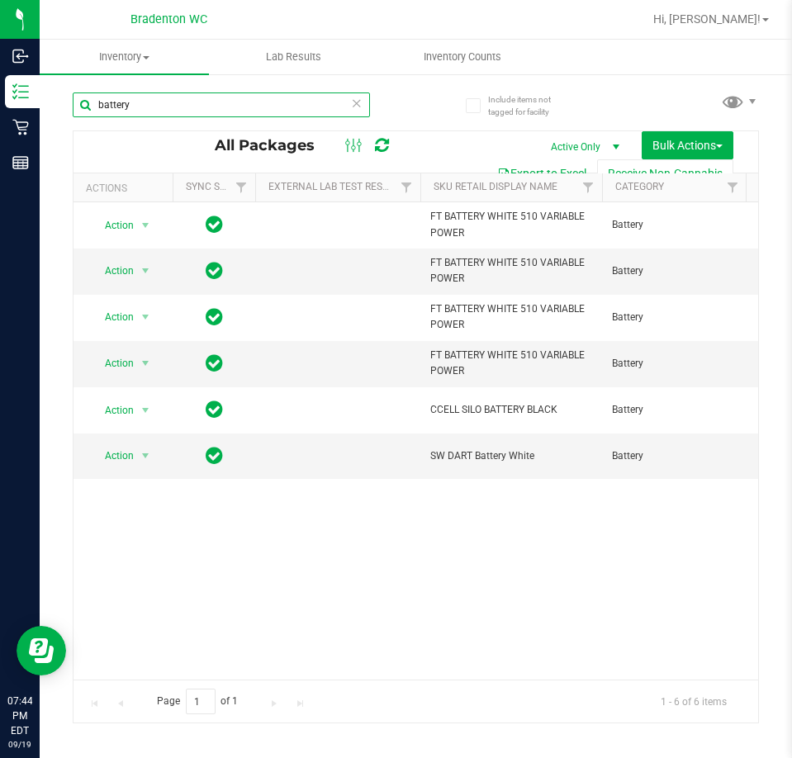
click at [193, 104] on input "battery" at bounding box center [221, 104] width 297 height 25
type input "b"
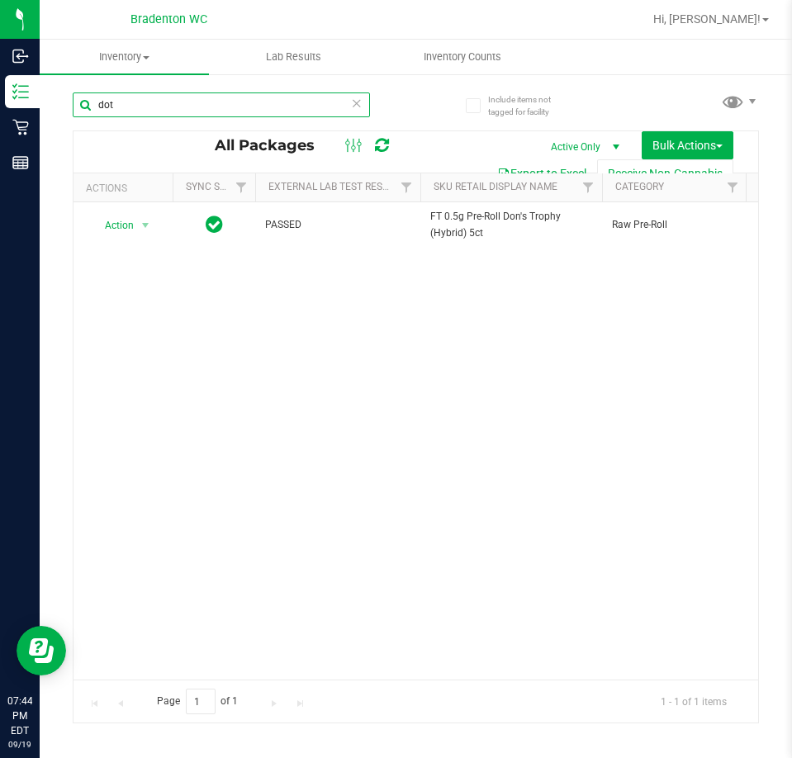
type input "dot"
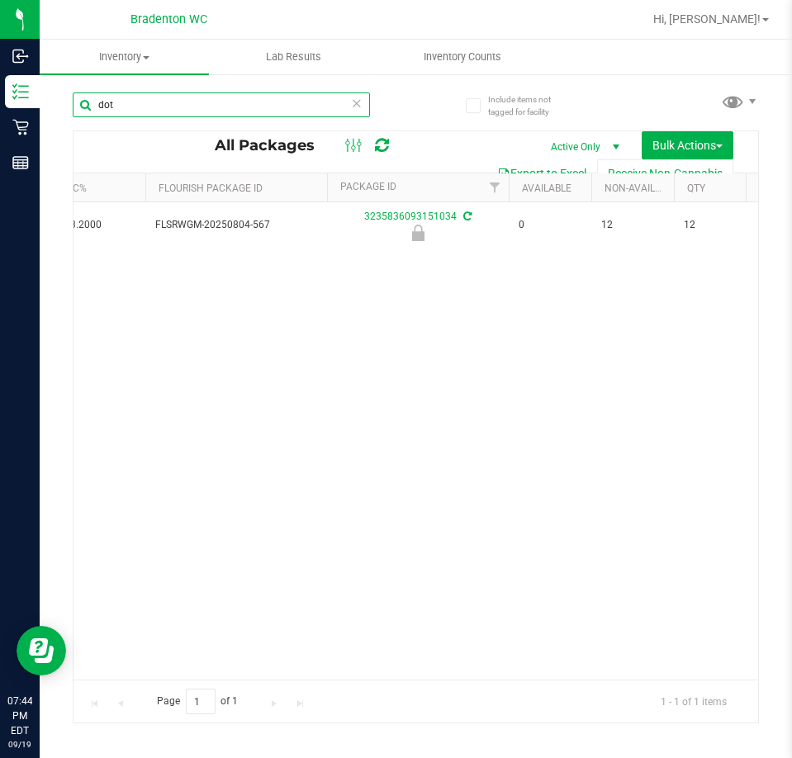
scroll to position [0, 699]
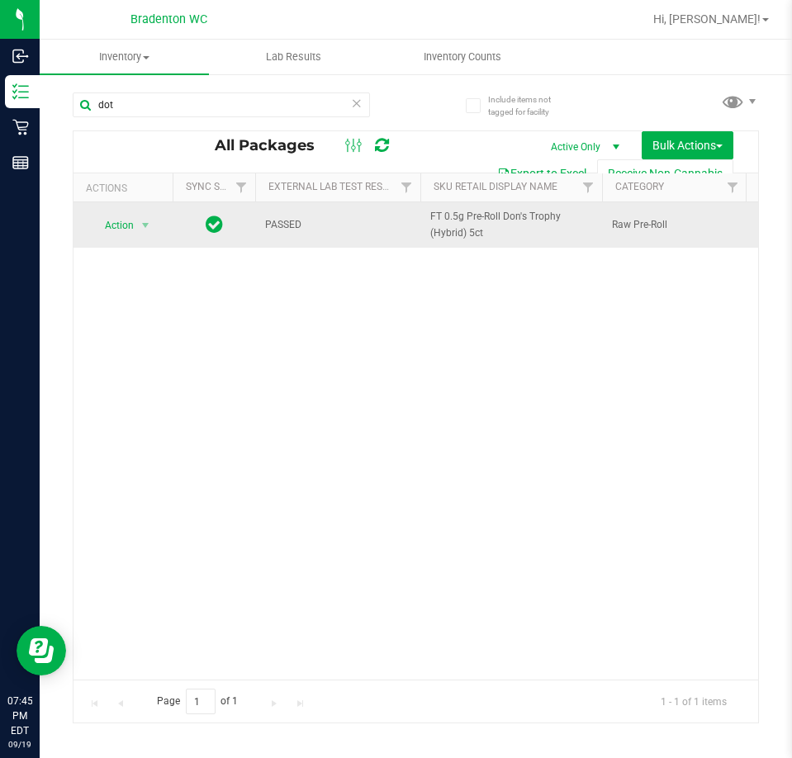
click at [122, 214] on span "Action" at bounding box center [112, 225] width 45 height 23
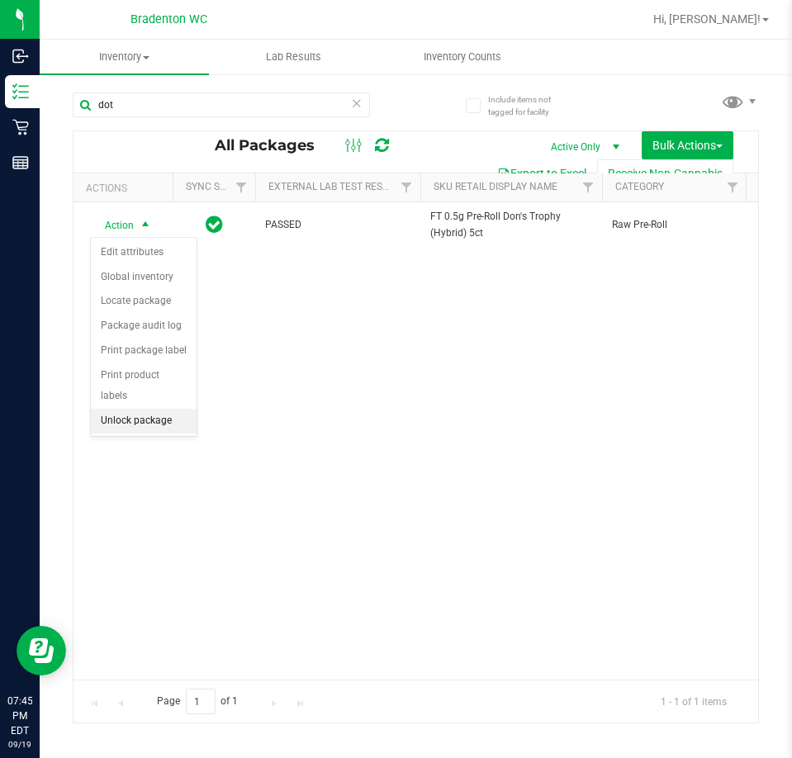
click at [151, 409] on li "Unlock package" at bounding box center [144, 421] width 106 height 25
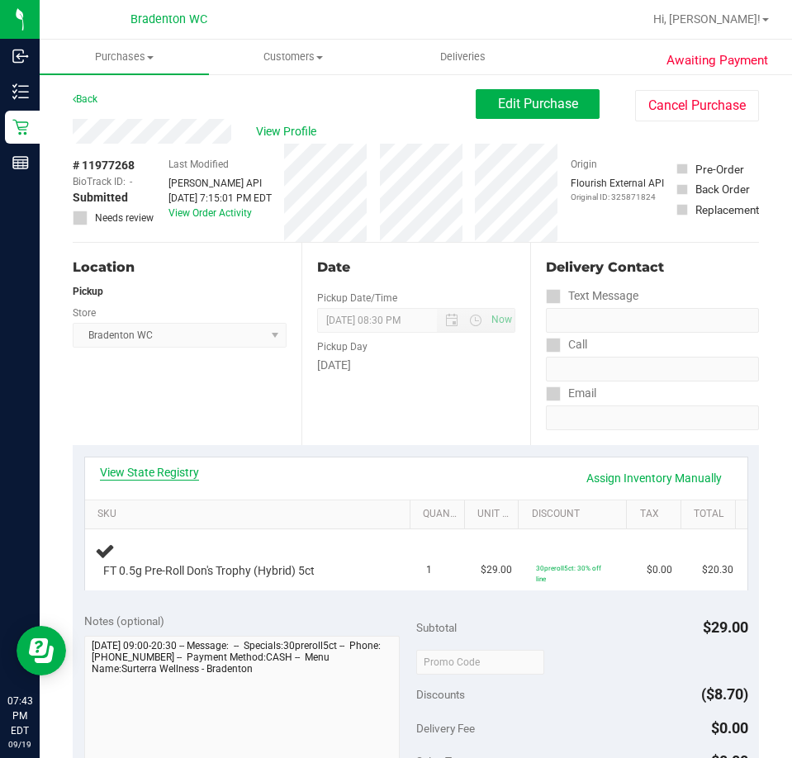
click at [182, 469] on link "View State Registry" at bounding box center [149, 472] width 99 height 17
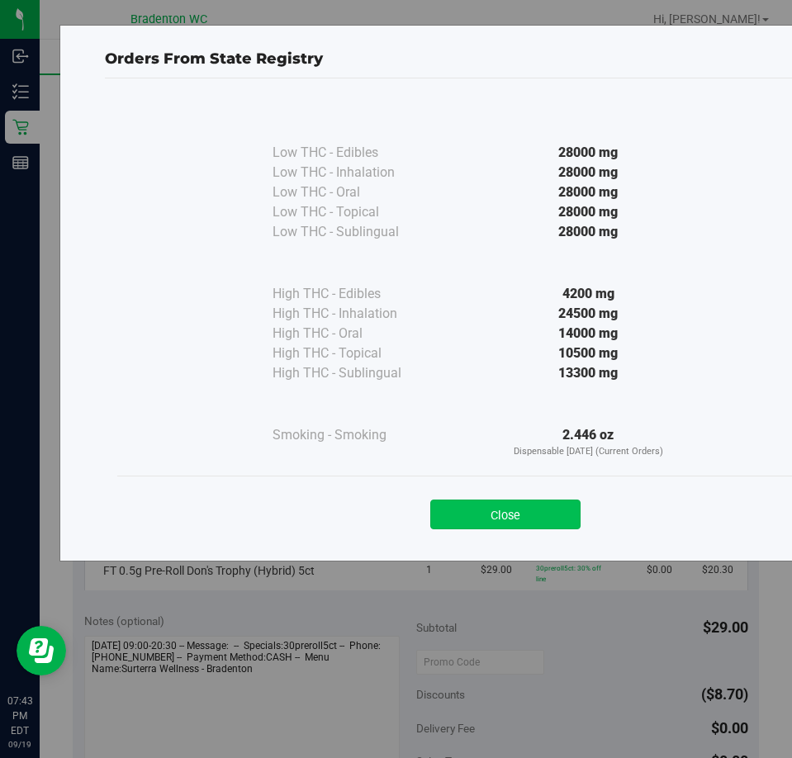
click at [537, 518] on button "Close" at bounding box center [505, 515] width 150 height 30
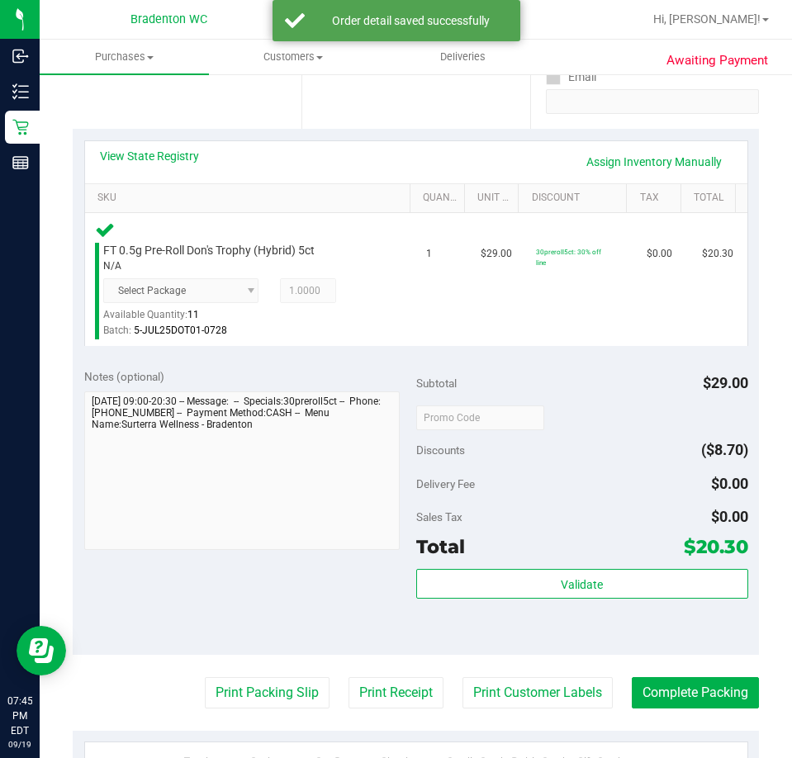
scroll to position [318, 0]
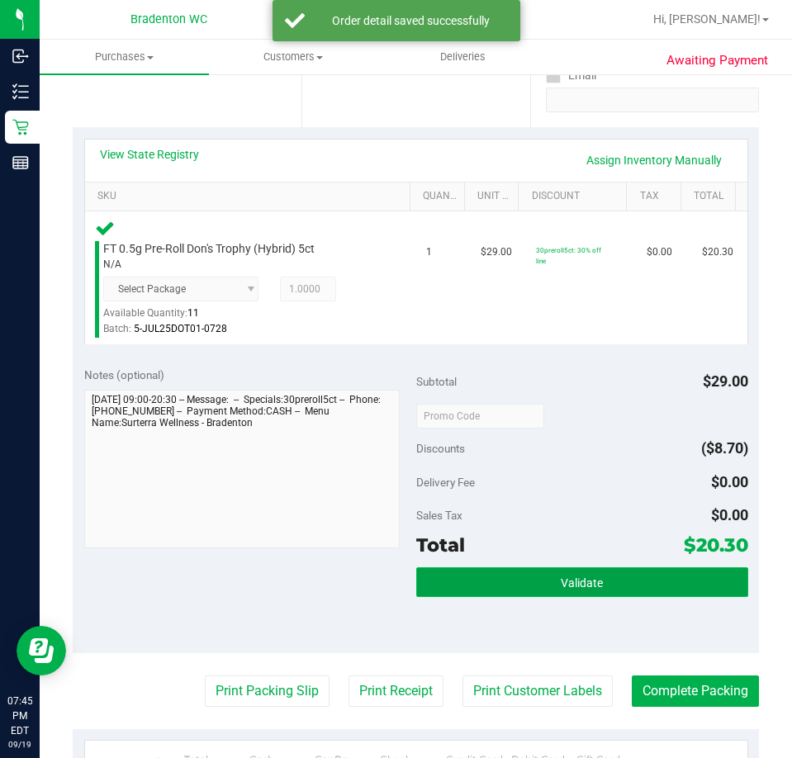
click at [572, 591] on button "Validate" at bounding box center [582, 582] width 332 height 30
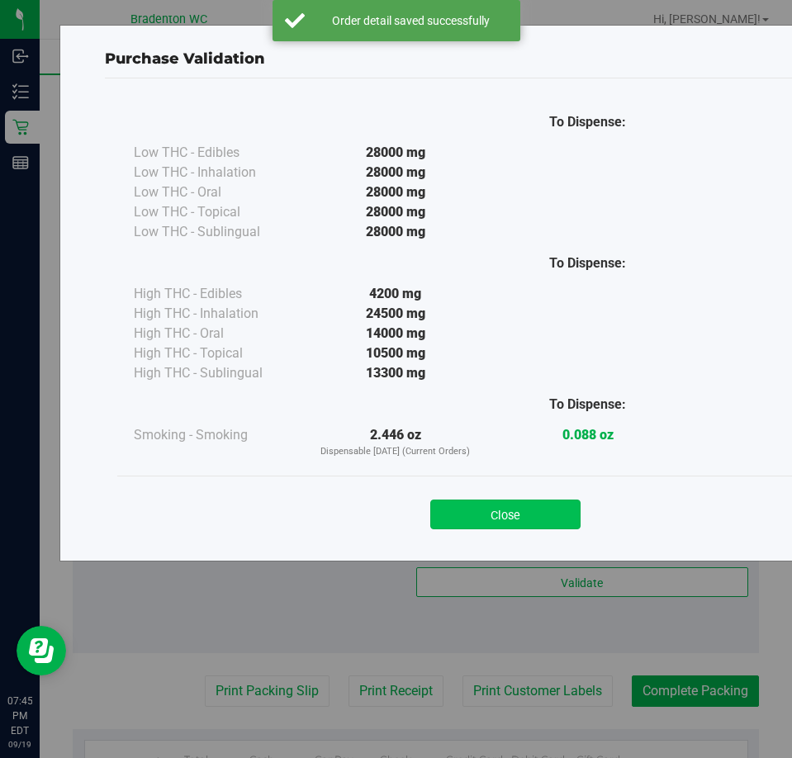
click at [479, 503] on button "Close" at bounding box center [505, 515] width 150 height 30
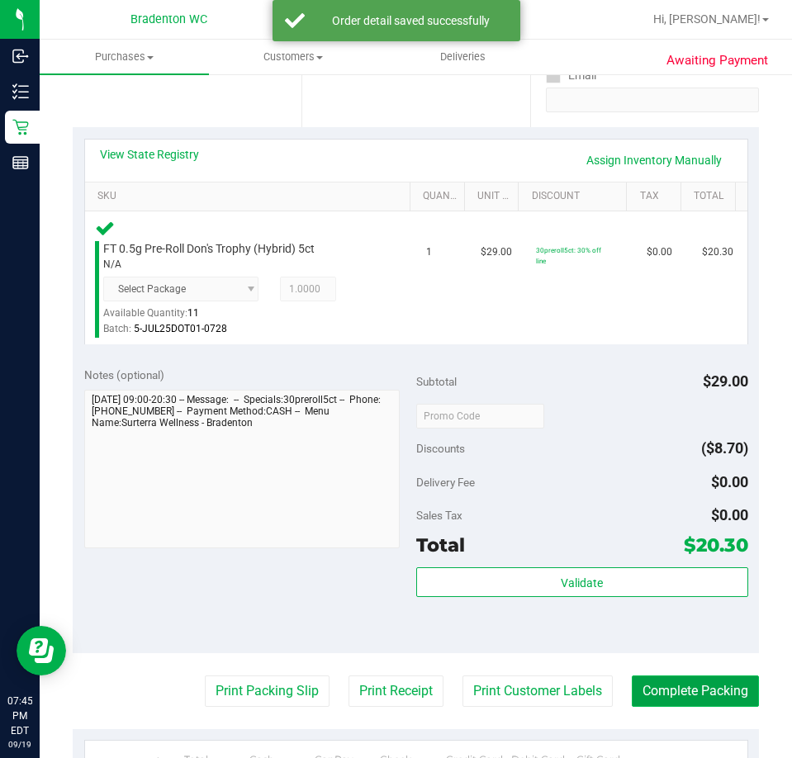
click at [668, 696] on button "Complete Packing" at bounding box center [695, 691] width 127 height 31
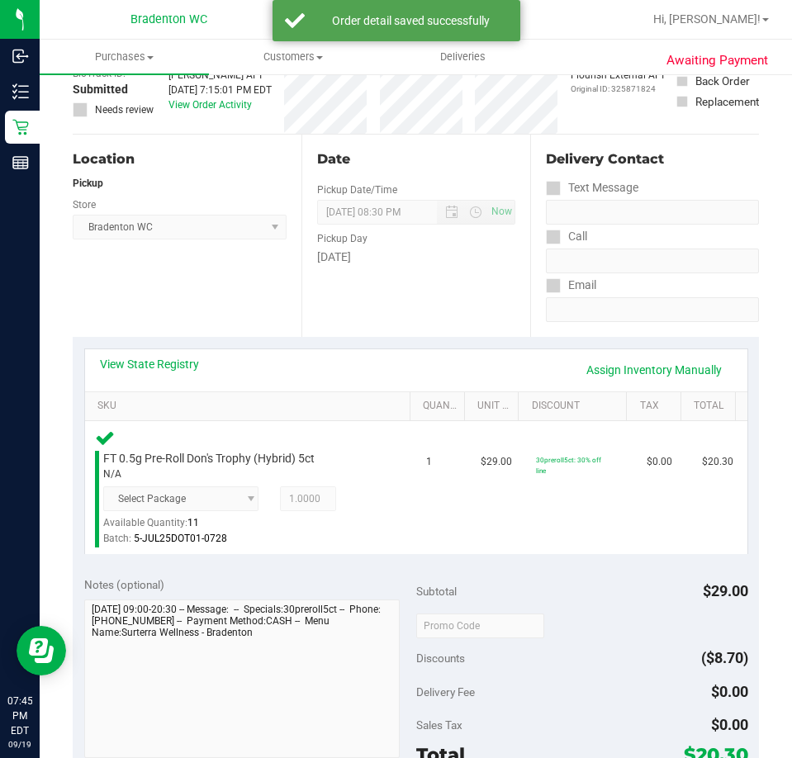
scroll to position [0, 0]
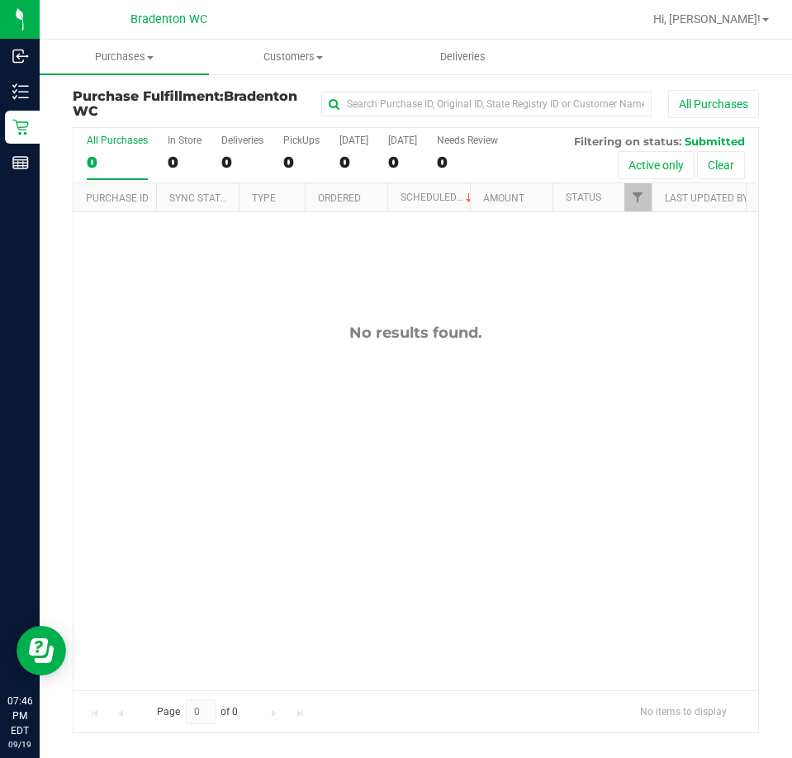
click at [219, 553] on div "No results found." at bounding box center [415, 506] width 685 height 589
click at [334, 397] on div "No results found." at bounding box center [415, 506] width 685 height 589
click at [744, 26] on link "Hi, [PERSON_NAME]!" at bounding box center [711, 19] width 129 height 17
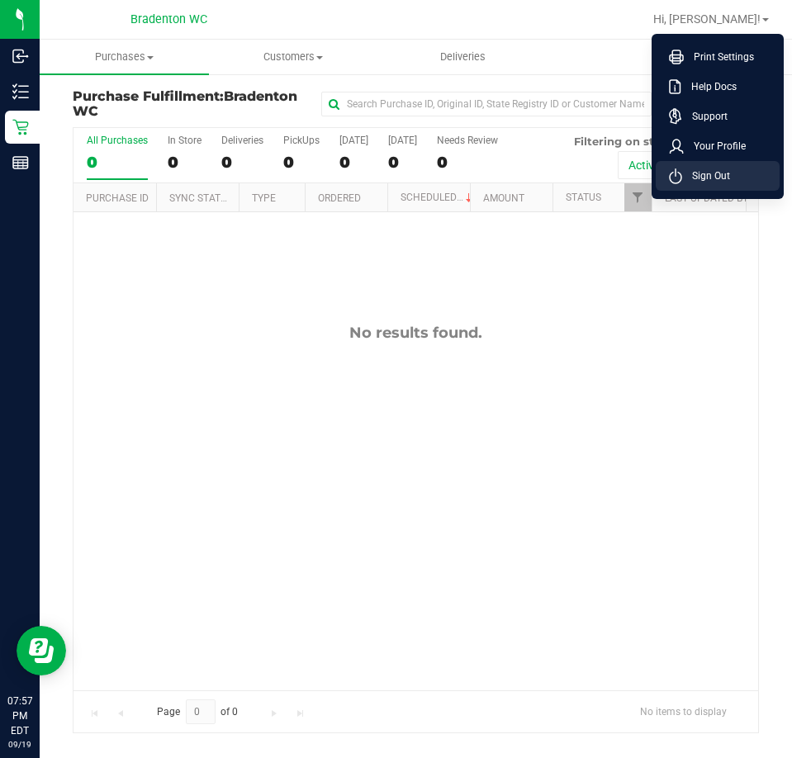
click at [703, 178] on span "Sign Out" at bounding box center [706, 176] width 48 height 17
